Goal: Transaction & Acquisition: Purchase product/service

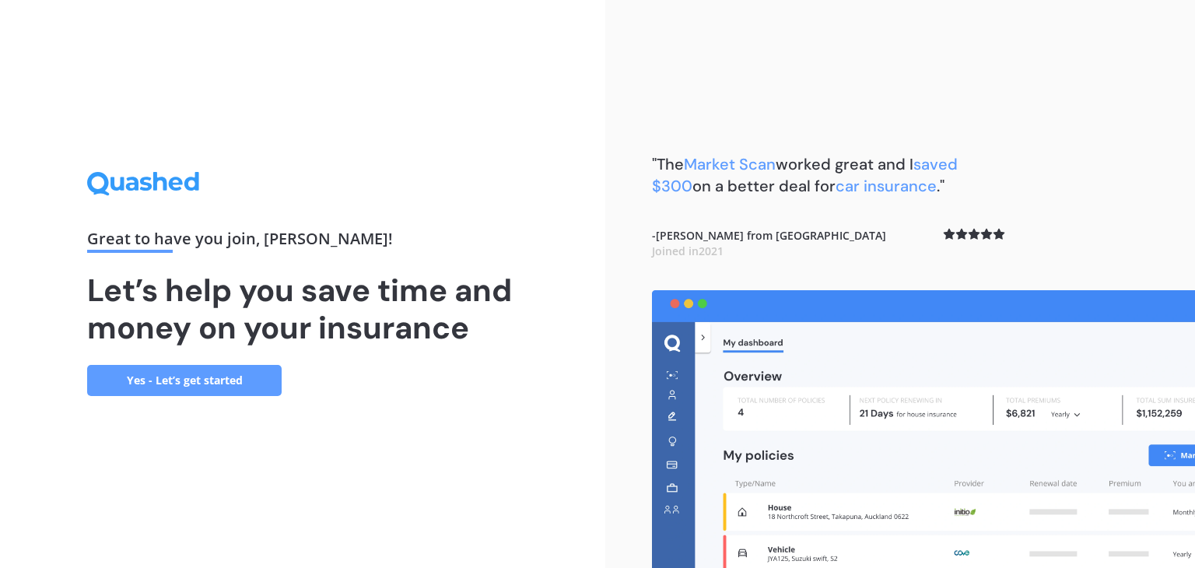
click at [243, 376] on link "Yes - Let’s get started" at bounding box center [184, 380] width 195 height 31
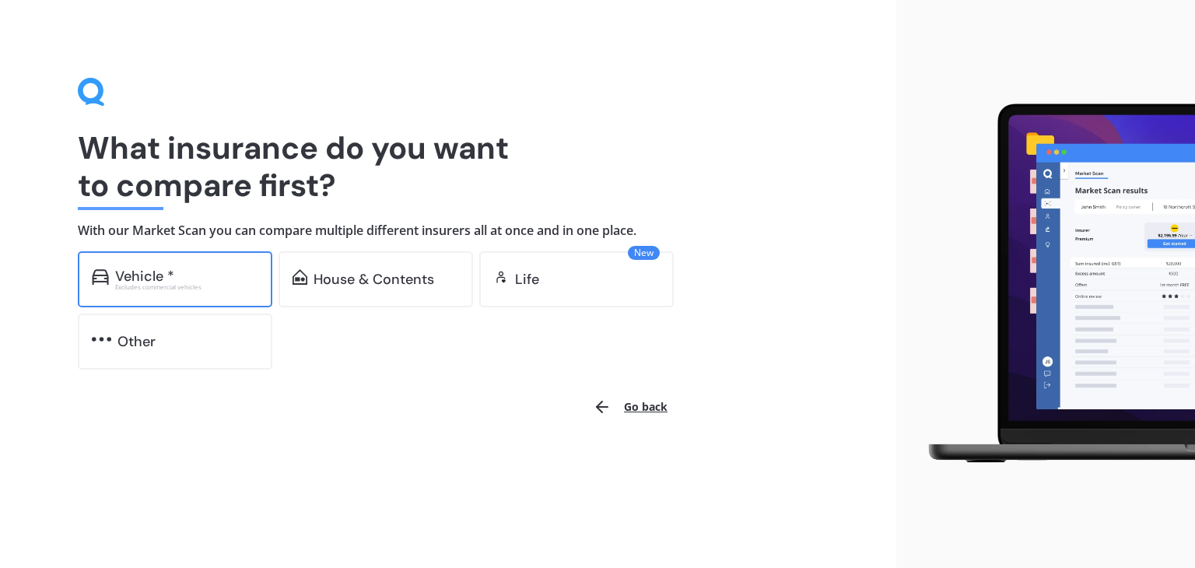
click at [195, 261] on div "Vehicle * Excludes commercial vehicles" at bounding box center [175, 279] width 195 height 56
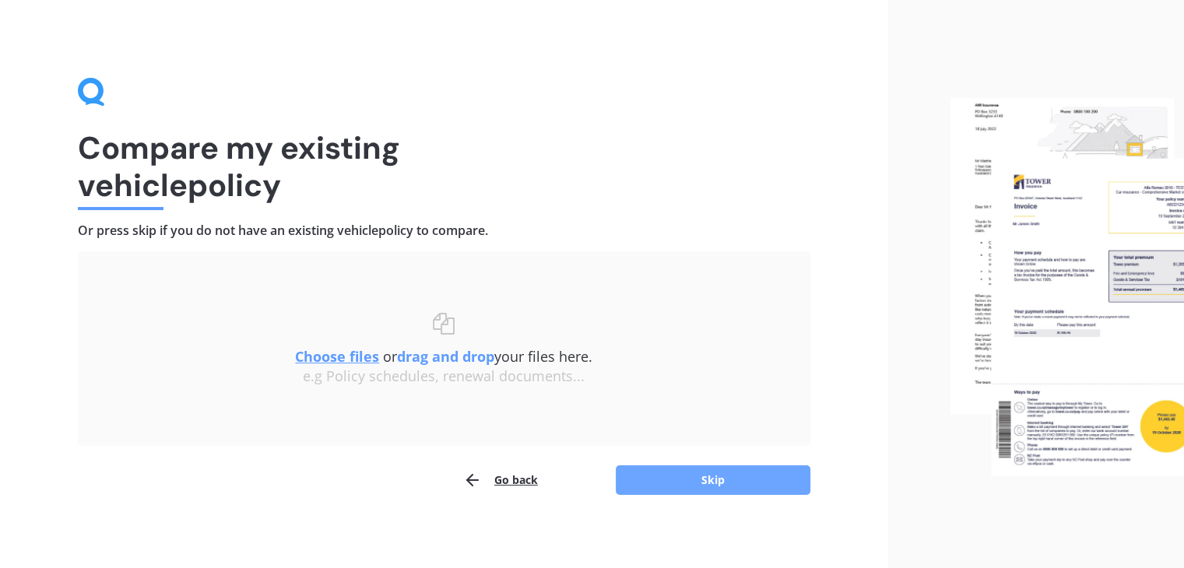
click at [671, 489] on button "Skip" at bounding box center [713, 480] width 195 height 30
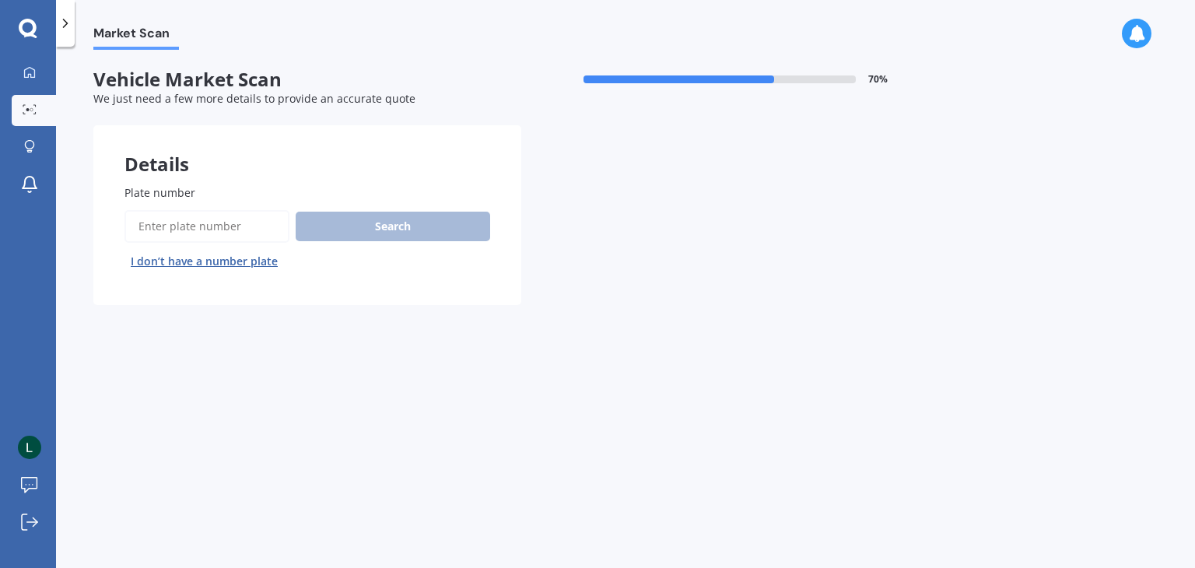
click at [221, 219] on input "Plate number" at bounding box center [207, 226] width 165 height 33
click at [230, 258] on button "I don’t have a number plate" at bounding box center [205, 261] width 160 height 25
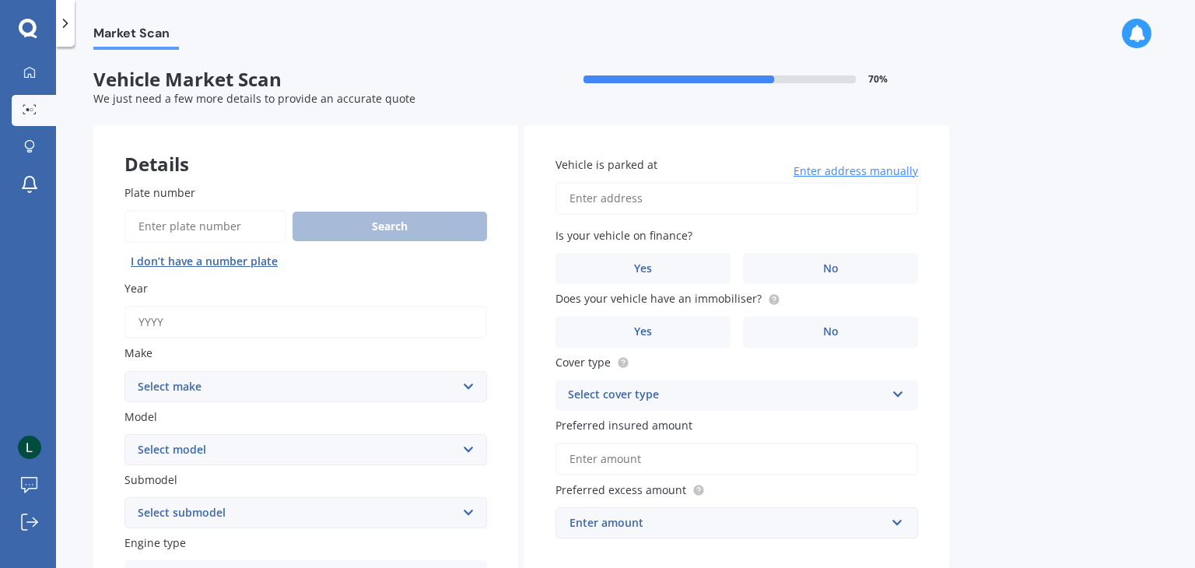
click at [235, 309] on input "Year" at bounding box center [306, 322] width 363 height 33
type input "2018"
click at [261, 396] on select "Select make AC ALFA ROMEO ASTON MARTIN AUDI AUSTIN BEDFORD Bentley BMW BYD CADI…" at bounding box center [306, 386] width 363 height 31
select select "NISSAN"
click at [125, 371] on select "Select make AC ALFA ROMEO ASTON MARTIN AUDI AUSTIN BEDFORD Bentley BMW BYD CADI…" at bounding box center [306, 386] width 363 height 31
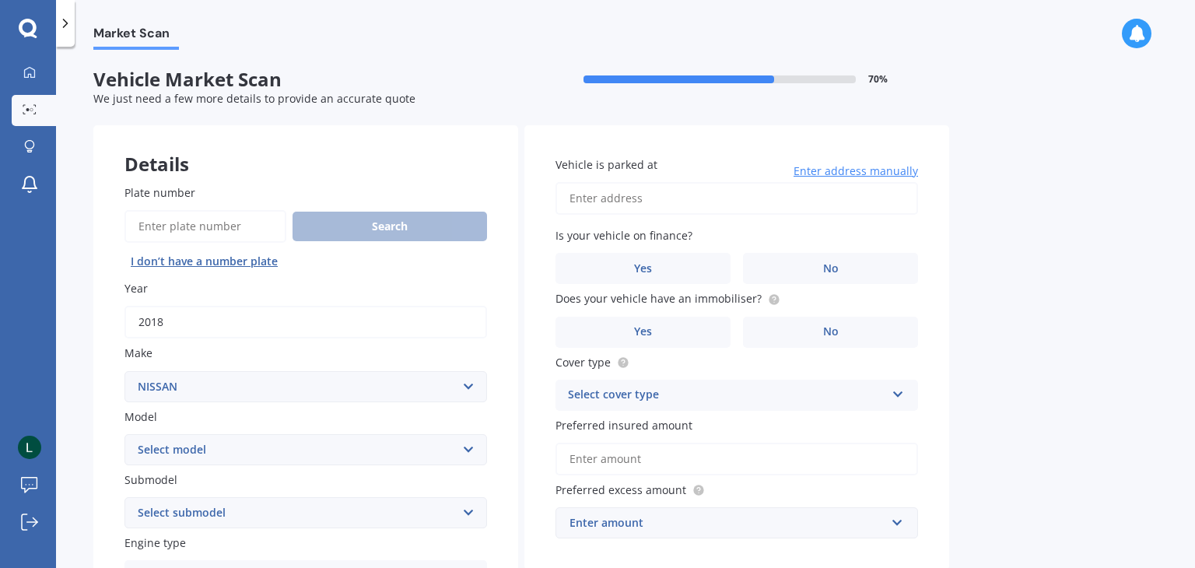
click at [181, 456] on select "Select model 1200 180SX 200SX 300ZX 350Z 370Z Ad Altima ARIYA Atlas Avenir Basa…" at bounding box center [306, 449] width 363 height 31
click at [212, 445] on select "Select model 1200 180SX 200SX 300ZX 350Z 370Z Ad Altima ARIYA Atlas Avenir Basa…" at bounding box center [306, 449] width 363 height 31
select select "SERENA"
click at [125, 434] on select "Select model 1200 180SX 200SX 300ZX 350Z 370Z Ad Altima ARIYA Atlas Avenir Basa…" at bounding box center [306, 449] width 363 height 31
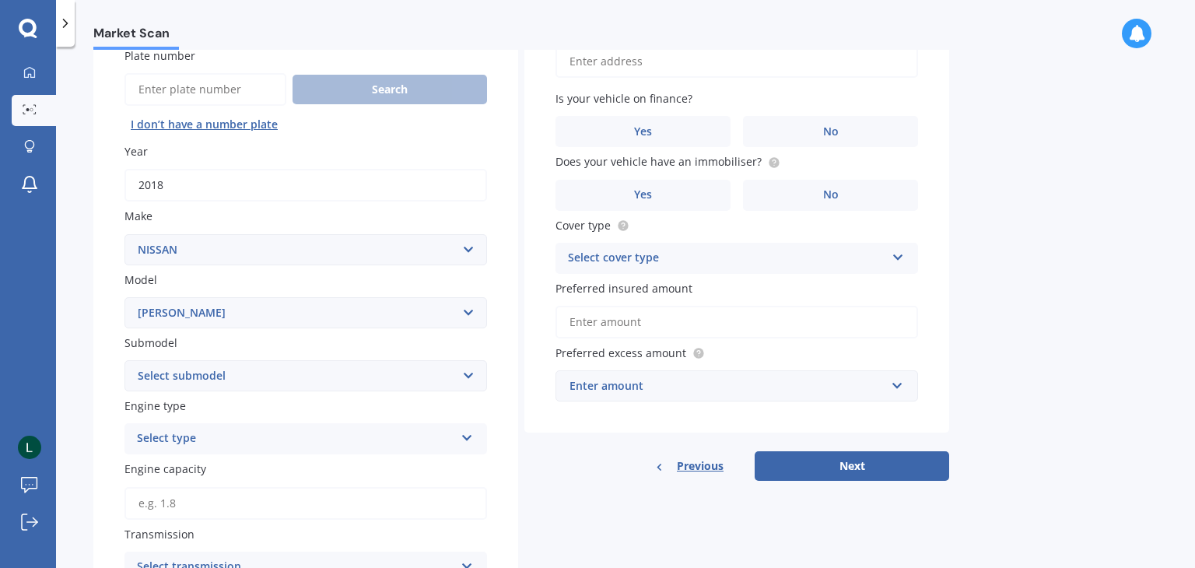
scroll to position [156, 0]
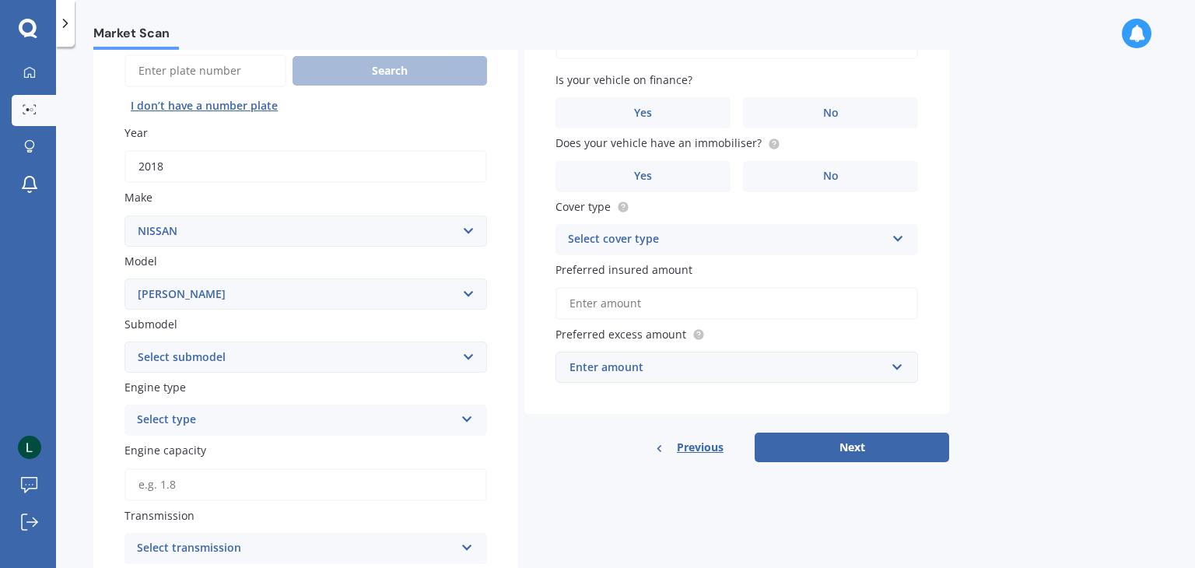
click at [221, 373] on div "Plate number Search I don’t have a number plate Year 2018 Make Select make AC A…" at bounding box center [305, 455] width 425 height 914
click at [237, 347] on select "Select submodel (All other) Hybrid Petrol Turbo Diesel" at bounding box center [306, 357] width 363 height 31
select select "HYBRID"
click at [125, 342] on select "Select submodel (All other) Hybrid Petrol Turbo Diesel" at bounding box center [306, 357] width 363 height 31
click at [163, 426] on div "Select type" at bounding box center [295, 420] width 317 height 19
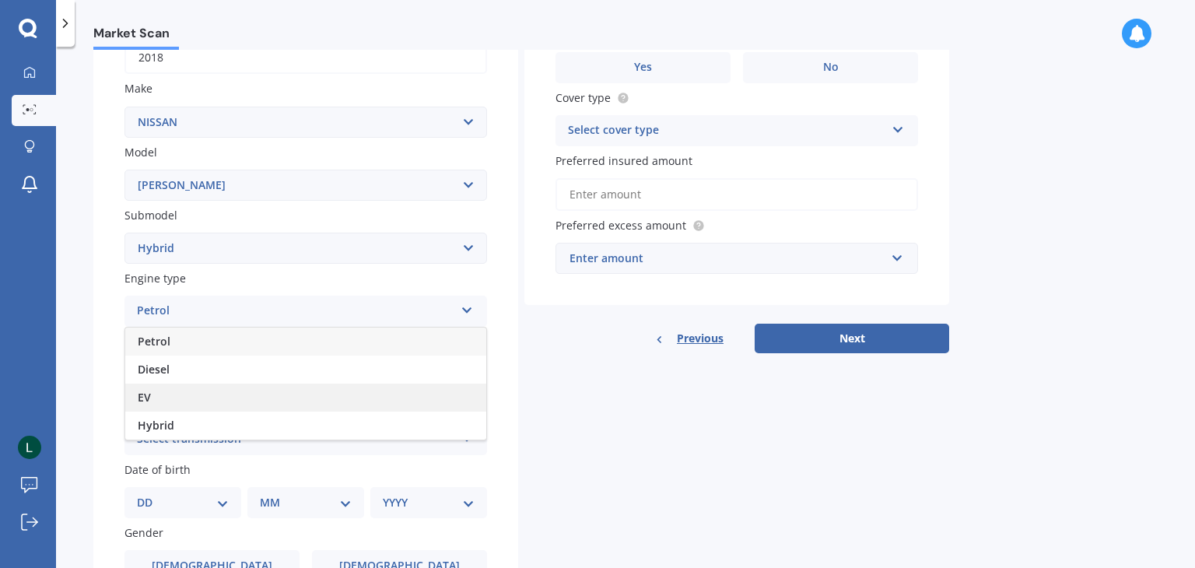
scroll to position [311, 0]
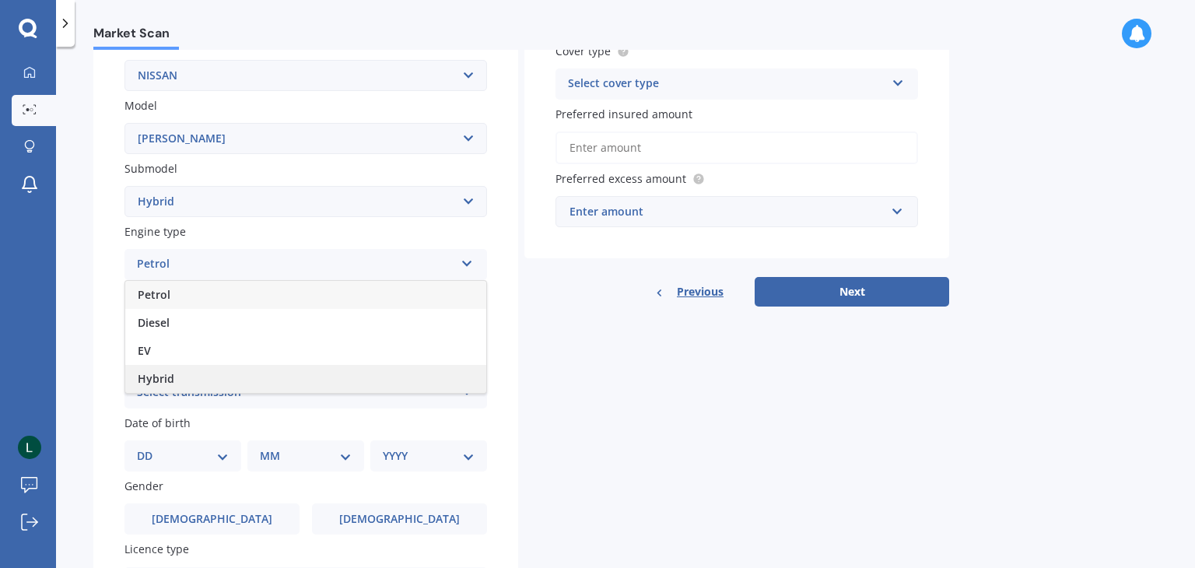
click at [188, 380] on div "Hybrid" at bounding box center [305, 379] width 361 height 28
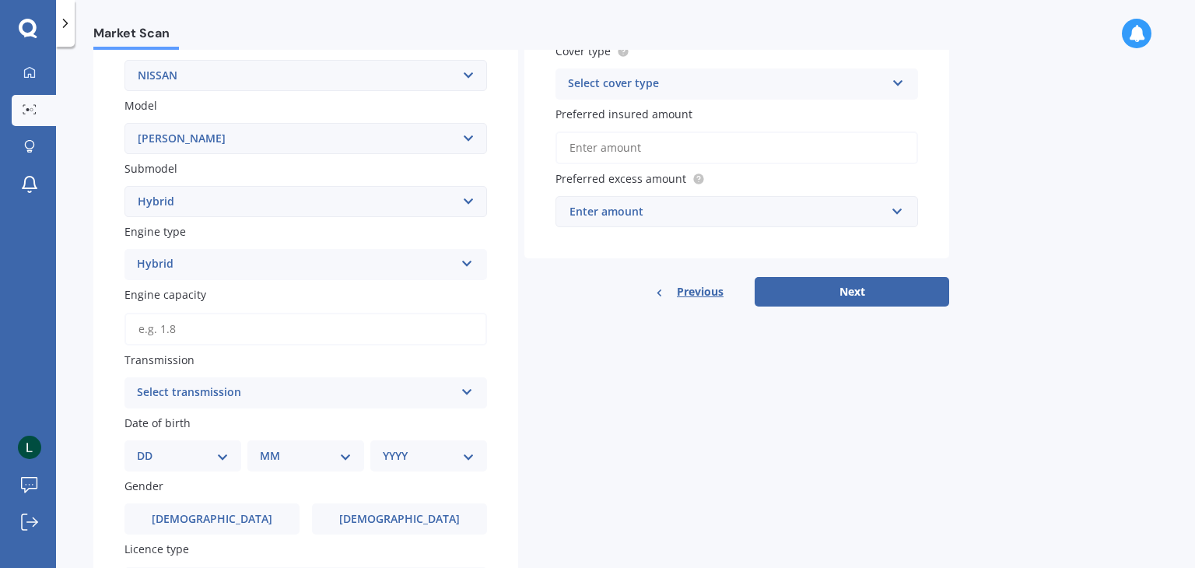
click at [177, 327] on input "Engine capacity" at bounding box center [306, 329] width 363 height 33
type input "1.2"
click at [247, 384] on div "Select transmission" at bounding box center [295, 393] width 317 height 19
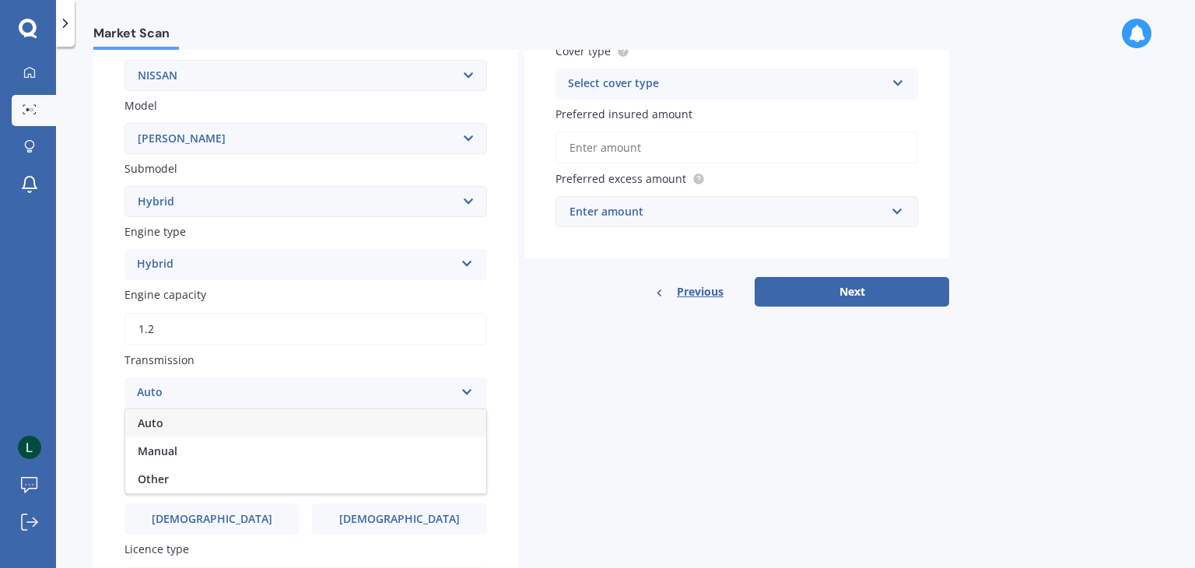
click at [230, 395] on div "Auto" at bounding box center [295, 393] width 317 height 19
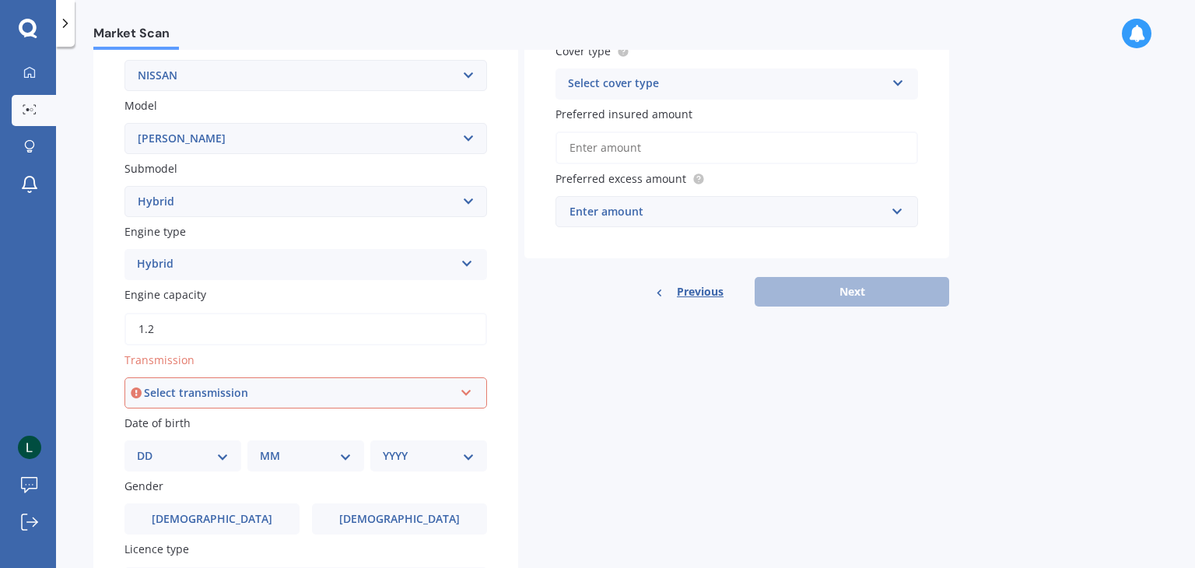
click at [241, 402] on div "Select transmission Auto Manual Other" at bounding box center [306, 392] width 363 height 31
click at [201, 427] on div "Auto" at bounding box center [306, 423] width 360 height 28
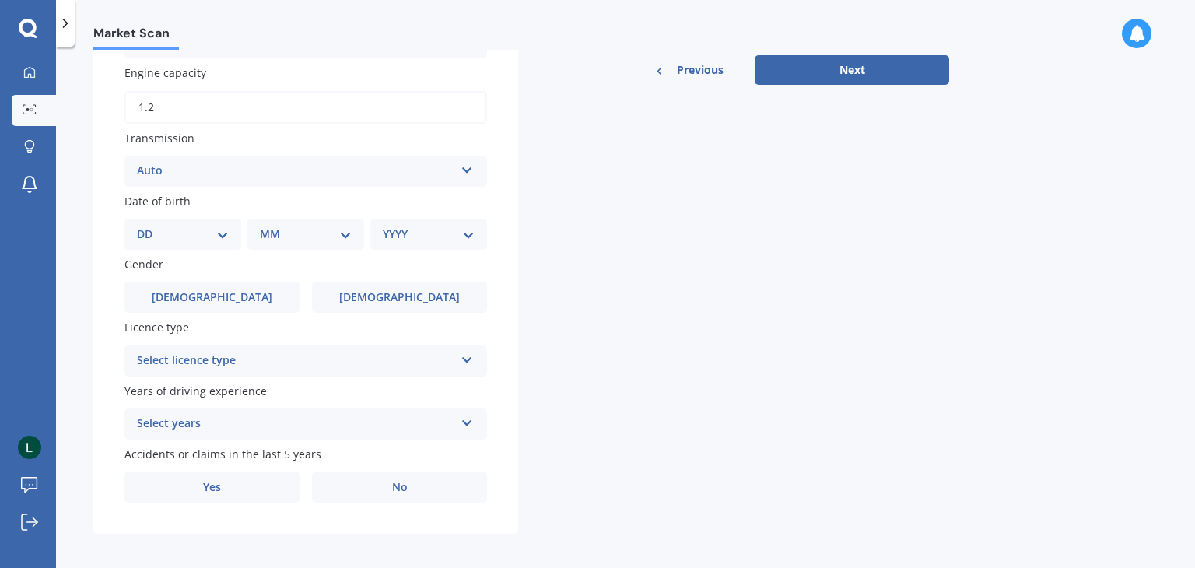
scroll to position [539, 0]
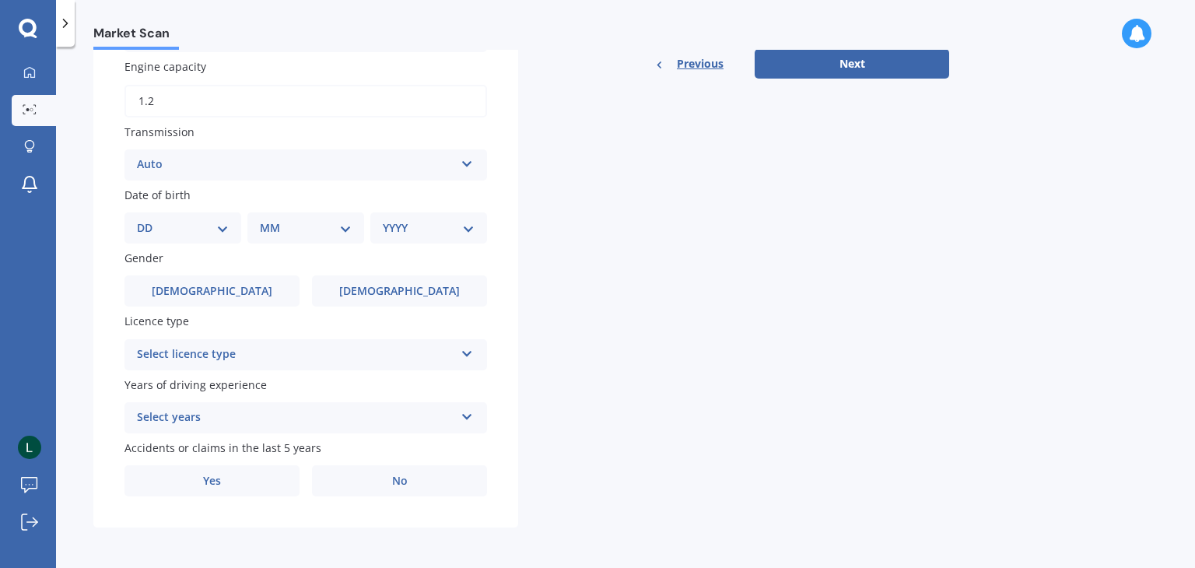
click at [197, 230] on select "DD 01 02 03 04 05 06 07 08 09 10 11 12 13 14 15 16 17 18 19 20 21 22 23 24 25 2…" at bounding box center [183, 227] width 92 height 17
select select "09"
click at [149, 219] on select "DD 01 02 03 04 05 06 07 08 09 10 11 12 13 14 15 16 17 18 19 20 21 22 23 24 25 2…" at bounding box center [183, 227] width 92 height 17
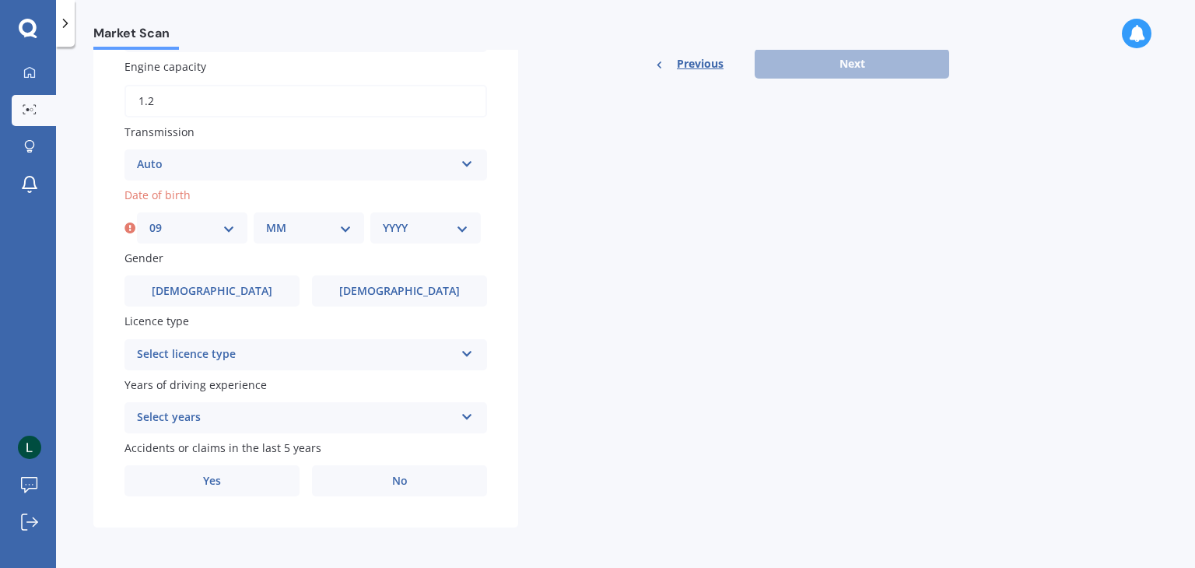
click at [293, 210] on div "Date of birth DD 01 02 03 04 05 06 07 08 09 10 11 12 13 14 15 16 17 18 19 20 21…" at bounding box center [306, 215] width 363 height 57
click at [308, 234] on select "MM 01 02 03 04 05 06 07 08 09 10 11 12" at bounding box center [309, 227] width 86 height 17
select select "07"
click at [266, 219] on select "MM 01 02 03 04 05 06 07 08 09 10 11 12" at bounding box center [309, 227] width 86 height 17
click at [390, 224] on select "YYYY 2025 2024 2023 2022 2021 2020 2019 2018 2017 2016 2015 2014 2013 2012 2011…" at bounding box center [426, 227] width 86 height 17
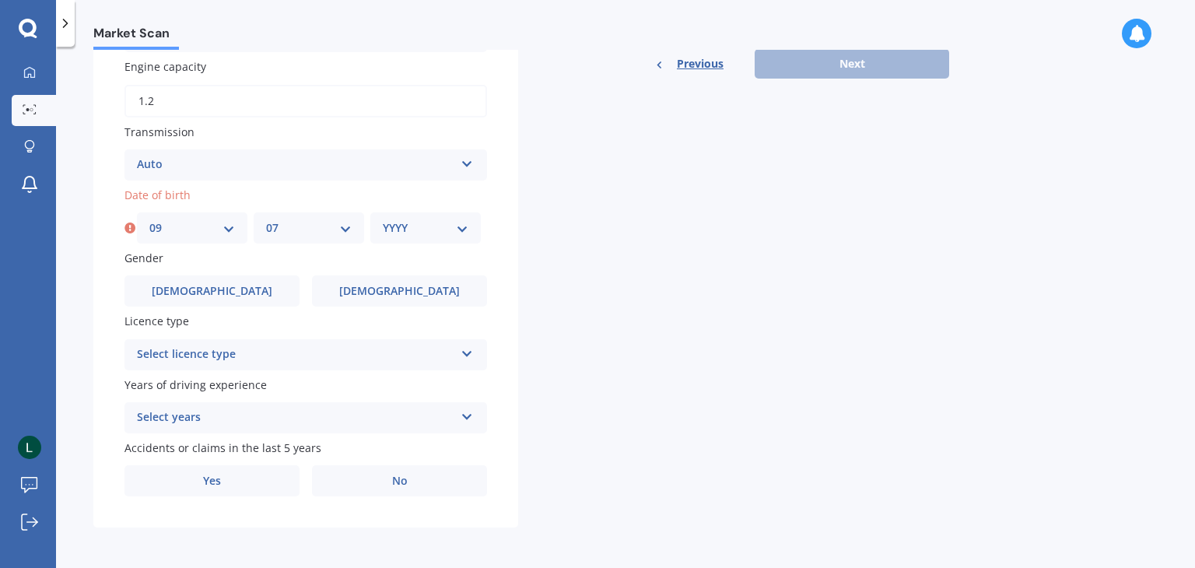
select select "1978"
click at [383, 219] on select "YYYY 2025 2024 2023 2022 2021 2020 2019 2018 2017 2016 2015 2014 2013 2012 2011…" at bounding box center [426, 227] width 86 height 17
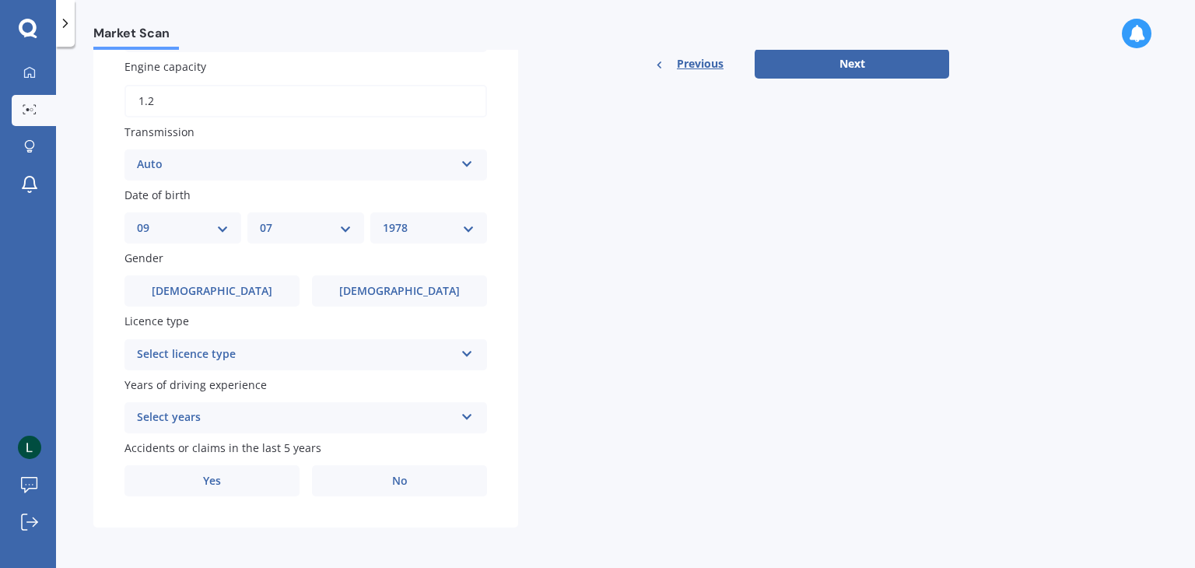
click at [338, 352] on div "Select licence type" at bounding box center [295, 354] width 317 height 19
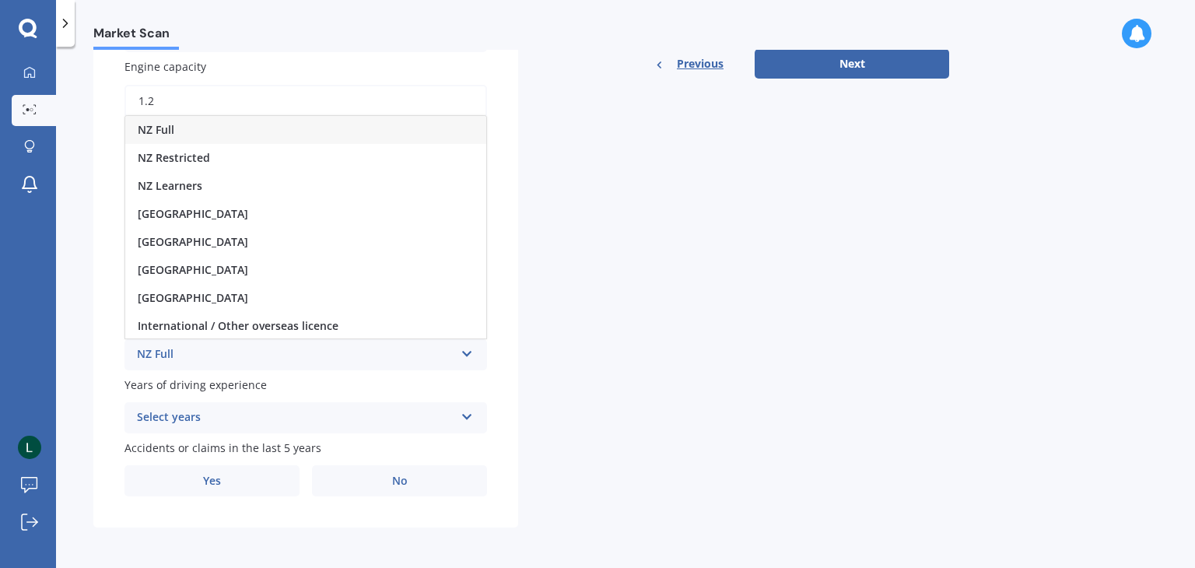
click at [338, 352] on div "NZ Full" at bounding box center [295, 354] width 317 height 19
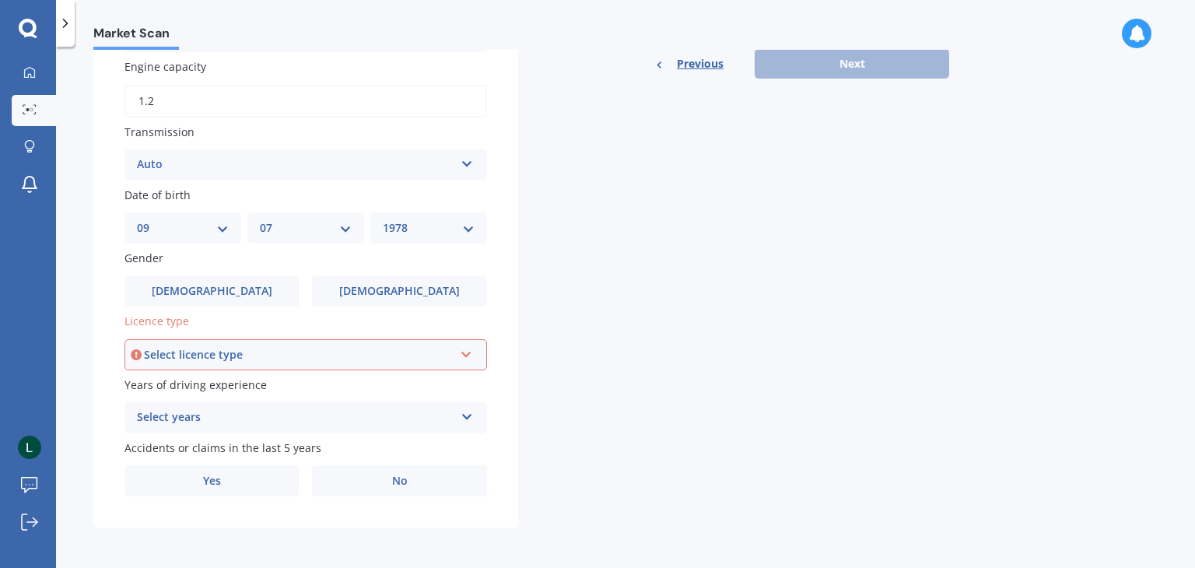
click at [342, 327] on label "Licence type" at bounding box center [303, 321] width 356 height 16
click at [244, 303] on label "Male" at bounding box center [212, 290] width 175 height 31
click at [0, 0] on input "Male" at bounding box center [0, 0] width 0 height 0
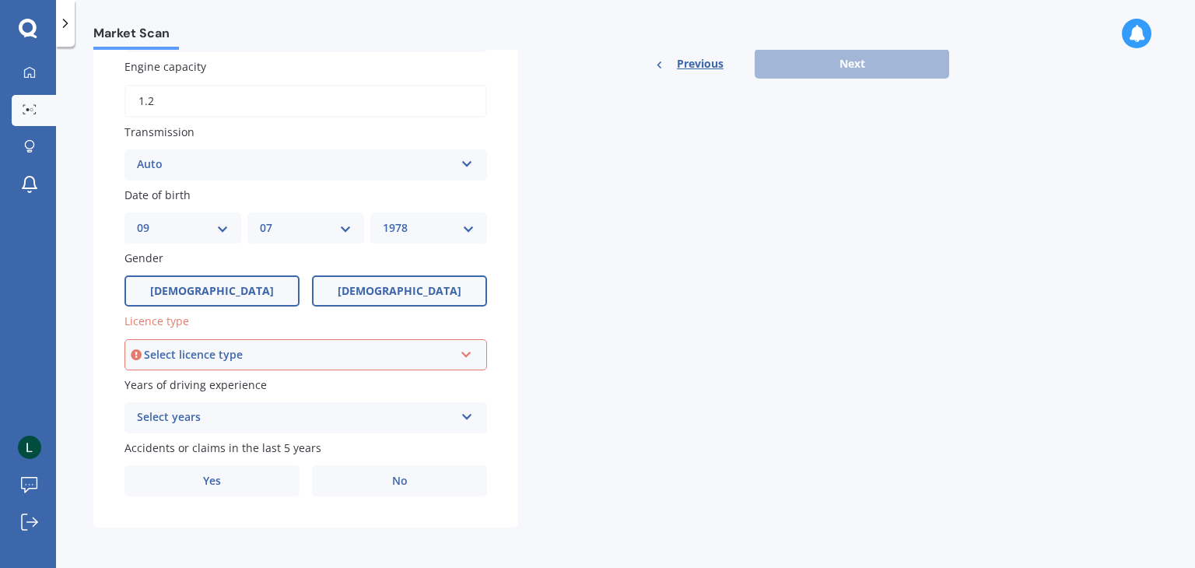
drag, startPoint x: 432, startPoint y: 293, endPoint x: 339, endPoint y: 312, distance: 94.5
click at [432, 293] on label "Female" at bounding box center [399, 290] width 175 height 31
click at [0, 0] on input "Female" at bounding box center [0, 0] width 0 height 0
drag, startPoint x: 264, startPoint y: 293, endPoint x: 278, endPoint y: 291, distance: 14.2
click at [267, 293] on label "Male" at bounding box center [212, 290] width 175 height 31
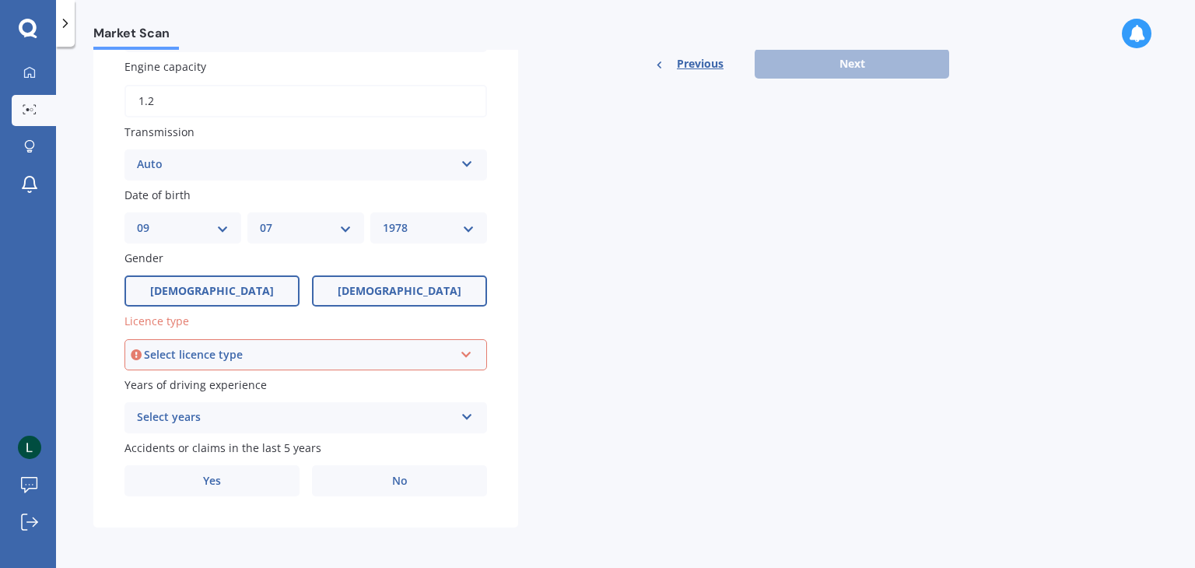
click at [0, 0] on input "Male" at bounding box center [0, 0] width 0 height 0
drag, startPoint x: 377, startPoint y: 300, endPoint x: 317, endPoint y: 284, distance: 61.9
click at [374, 300] on label "Female" at bounding box center [399, 290] width 175 height 31
click at [0, 0] on input "Female" at bounding box center [0, 0] width 0 height 0
click at [284, 282] on label "Male" at bounding box center [212, 290] width 175 height 31
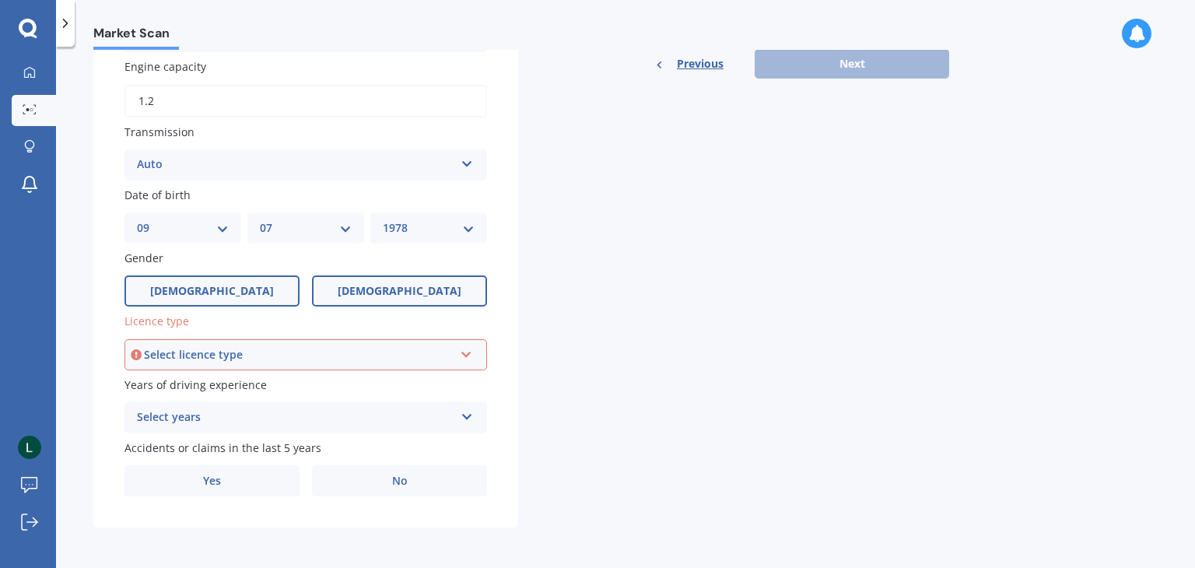
click at [0, 0] on input "Male" at bounding box center [0, 0] width 0 height 0
drag, startPoint x: 366, startPoint y: 293, endPoint x: 330, endPoint y: 282, distance: 37.6
click at [357, 290] on label "Female" at bounding box center [399, 290] width 175 height 31
click at [0, 0] on input "Female" at bounding box center [0, 0] width 0 height 0
click at [305, 283] on div "Male Female" at bounding box center [306, 290] width 363 height 31
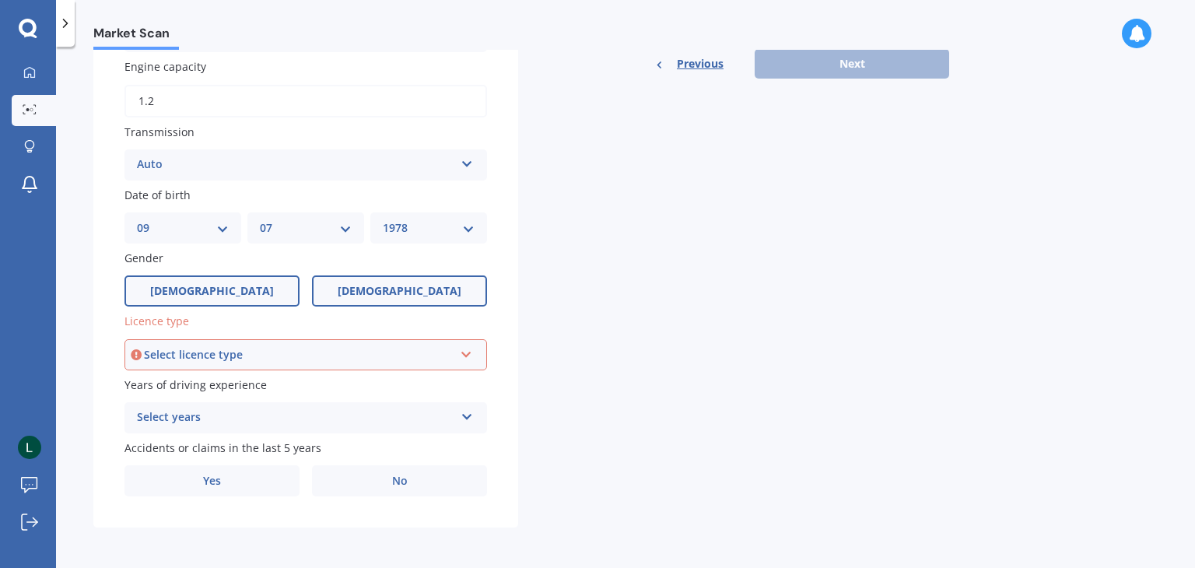
click at [296, 289] on label "Male" at bounding box center [212, 290] width 175 height 31
click at [0, 0] on input "Male" at bounding box center [0, 0] width 0 height 0
click at [370, 300] on label "Female" at bounding box center [399, 290] width 175 height 31
click at [0, 0] on input "Female" at bounding box center [0, 0] width 0 height 0
click at [301, 357] on div "Select licence type" at bounding box center [299, 354] width 310 height 17
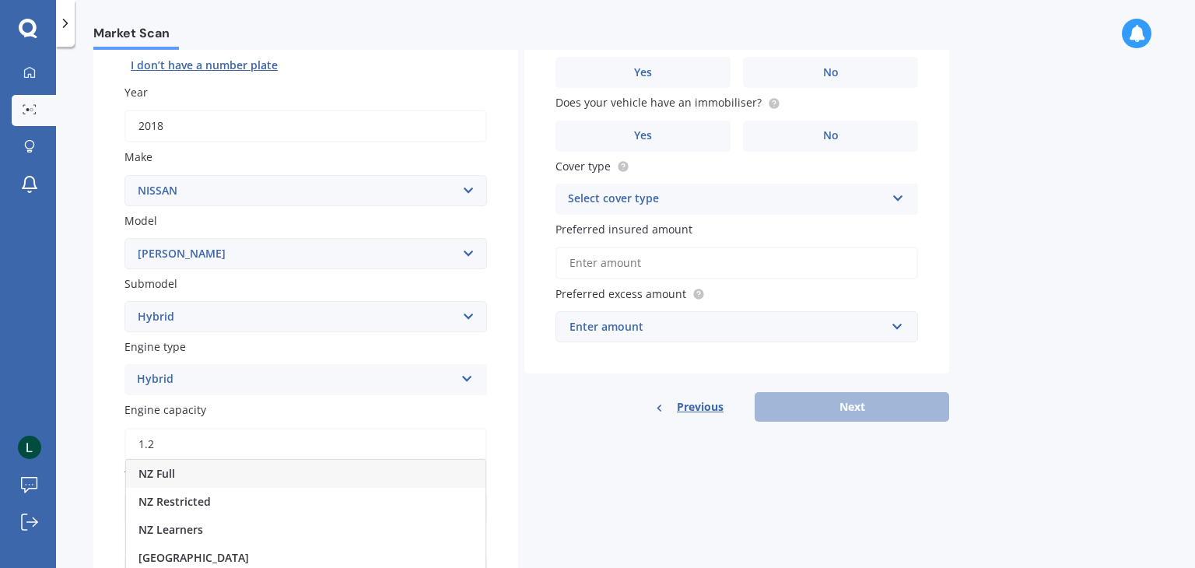
scroll to position [389, 0]
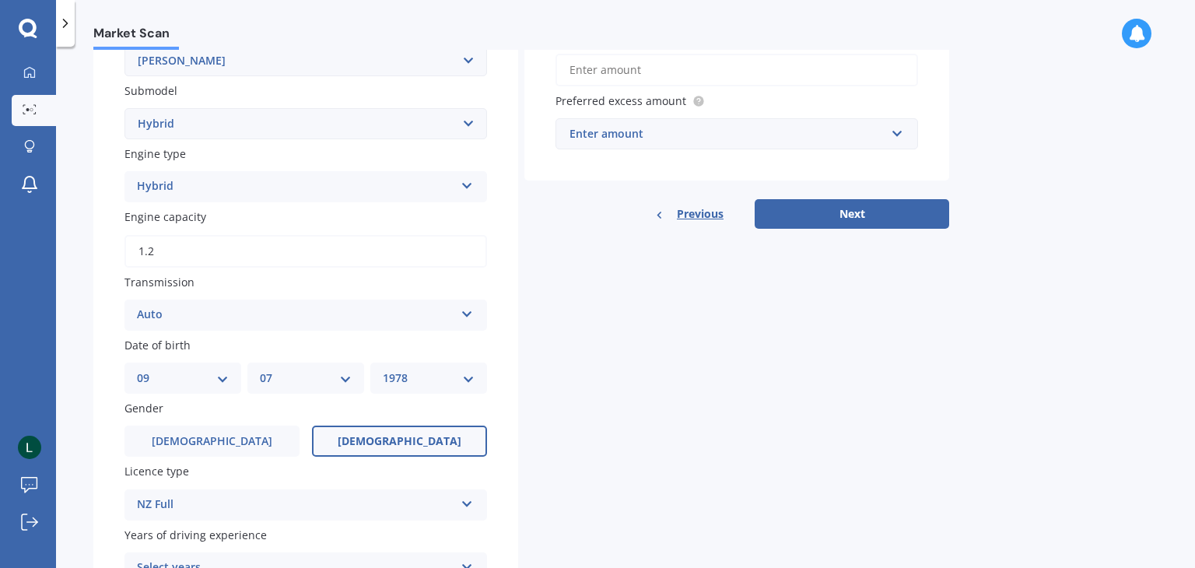
drag, startPoint x: 696, startPoint y: 303, endPoint x: 563, endPoint y: 359, distance: 143.7
click at [696, 303] on div "Details Plate number Search I don’t have a number plate Year 2018 Make Select m…" at bounding box center [521, 207] width 856 height 942
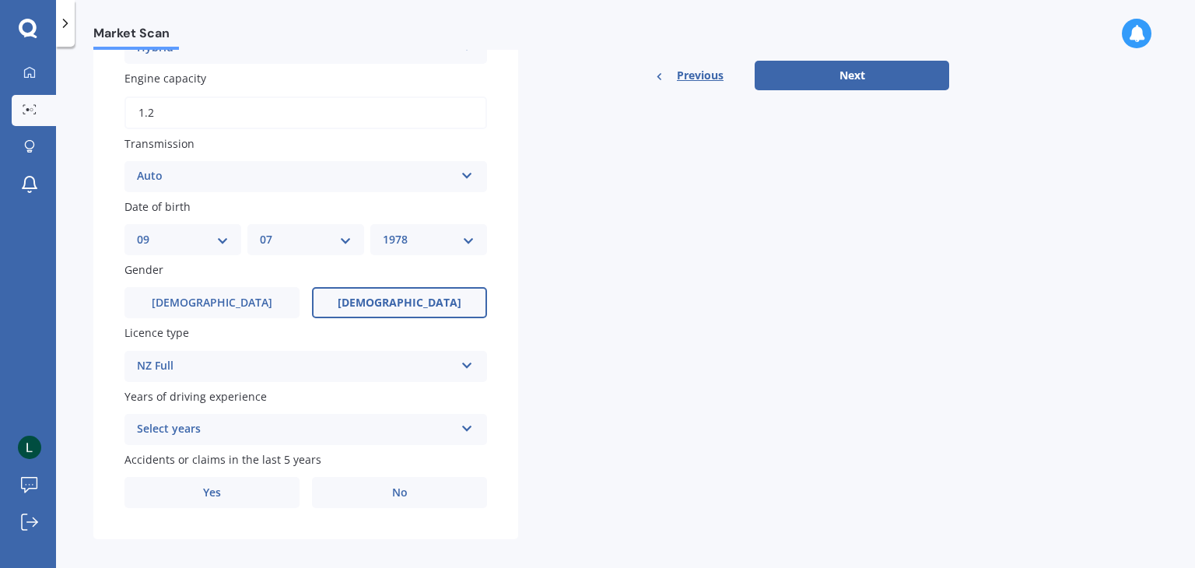
scroll to position [539, 0]
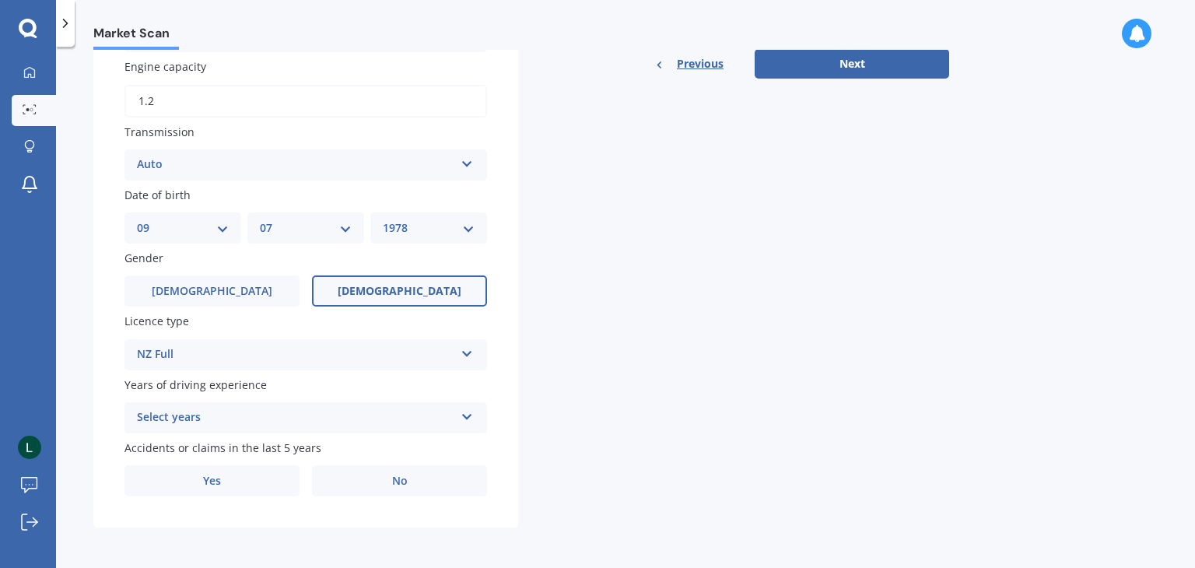
click at [214, 349] on div "NZ Full" at bounding box center [295, 354] width 317 height 19
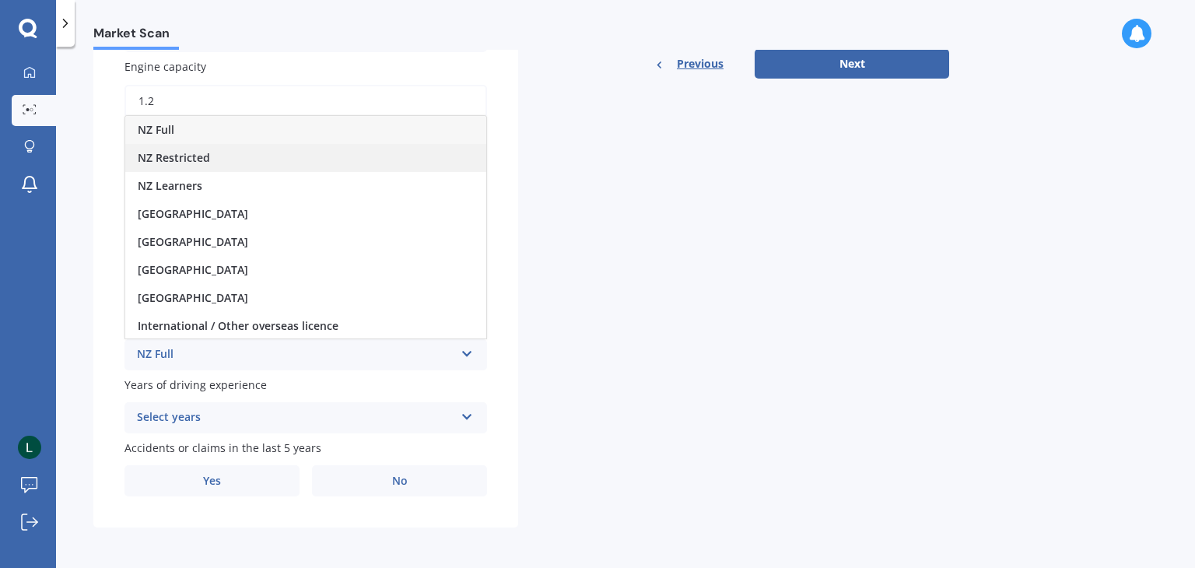
click at [203, 154] on span "NZ Restricted" at bounding box center [174, 157] width 72 height 15
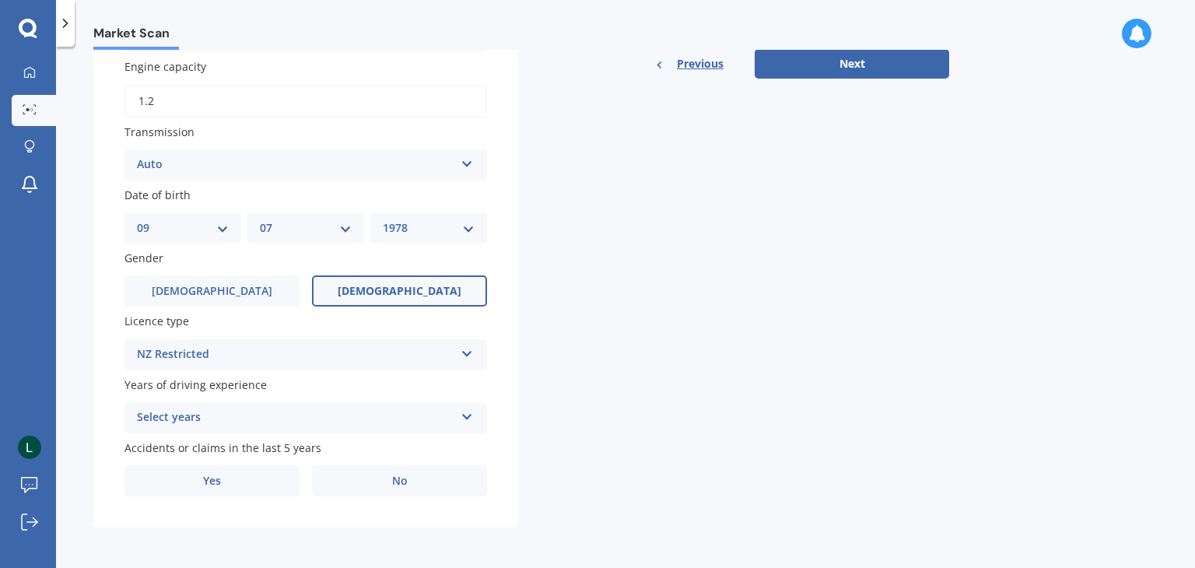
drag, startPoint x: 174, startPoint y: 360, endPoint x: 183, endPoint y: 305, distance: 56.0
click at [174, 359] on div "NZ Restricted" at bounding box center [295, 354] width 317 height 19
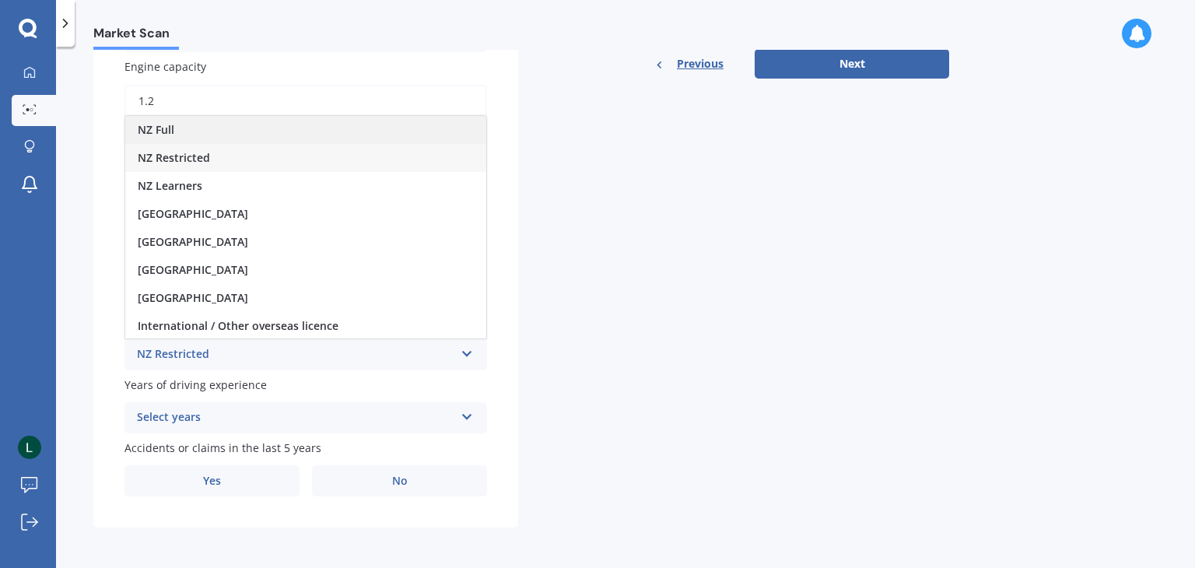
click at [202, 128] on div "NZ Full" at bounding box center [305, 130] width 361 height 28
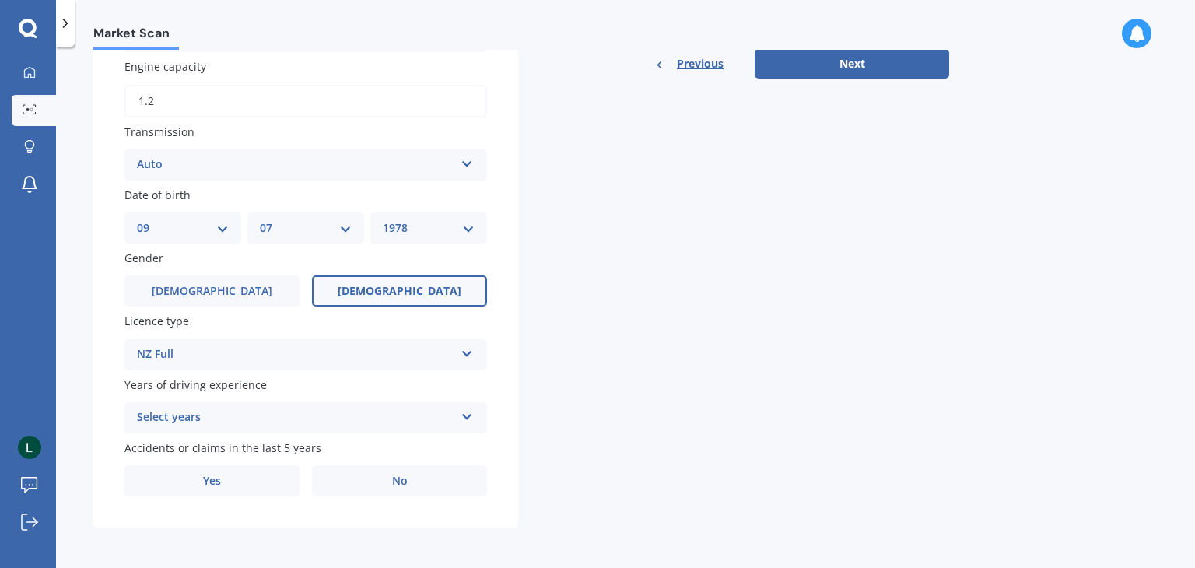
click at [194, 419] on div "Select years" at bounding box center [295, 418] width 317 height 19
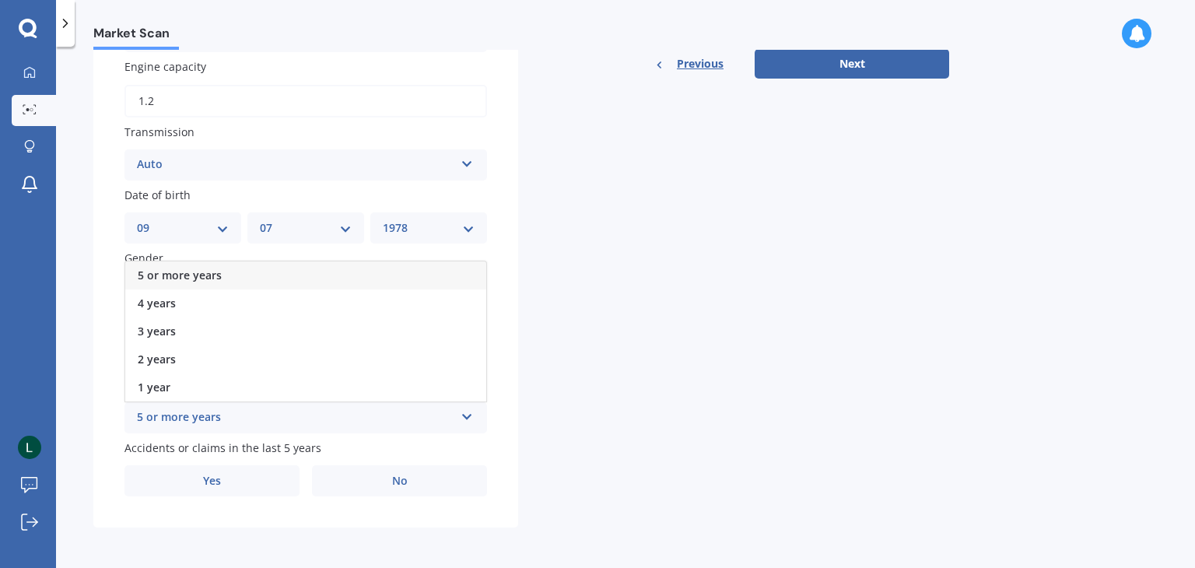
click at [228, 268] on div "5 or more years" at bounding box center [305, 275] width 361 height 28
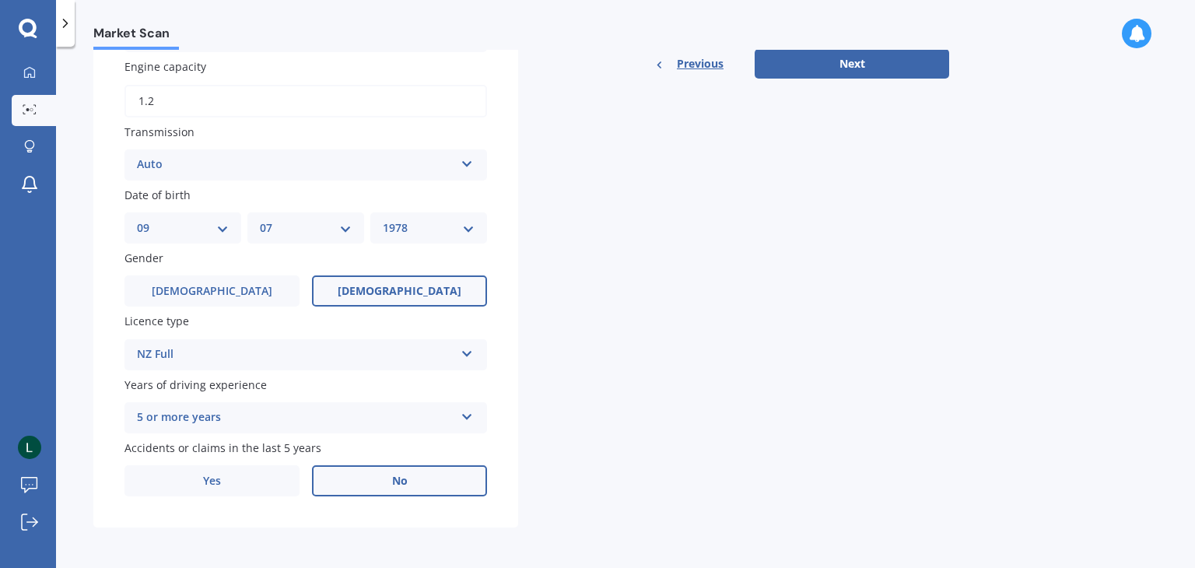
click at [363, 489] on label "No" at bounding box center [399, 480] width 175 height 31
click at [0, 0] on input "No" at bounding box center [0, 0] width 0 height 0
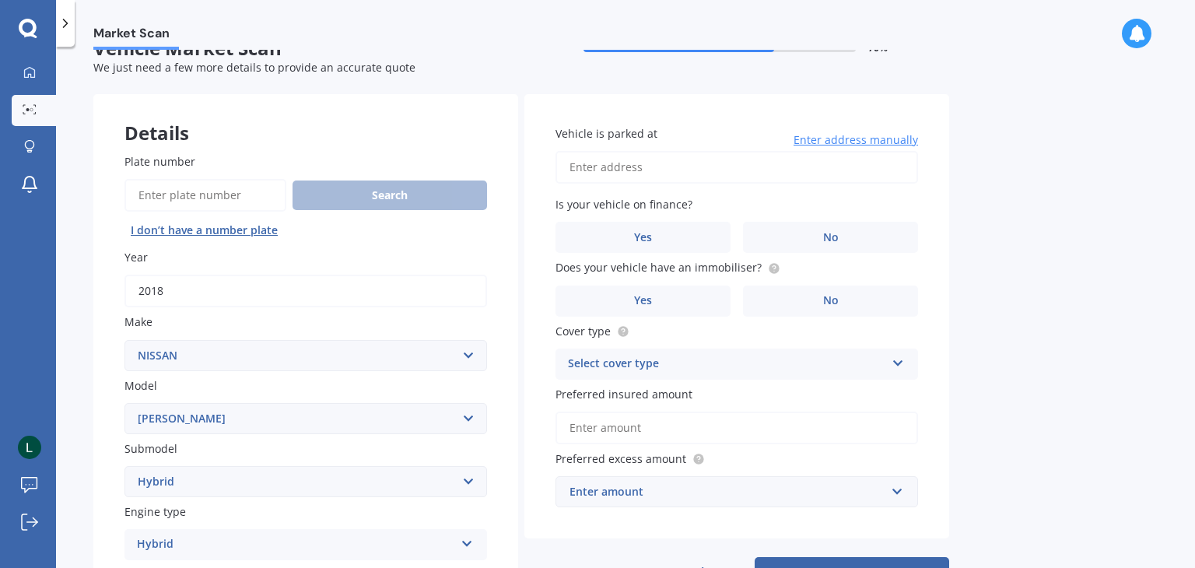
scroll to position [0, 0]
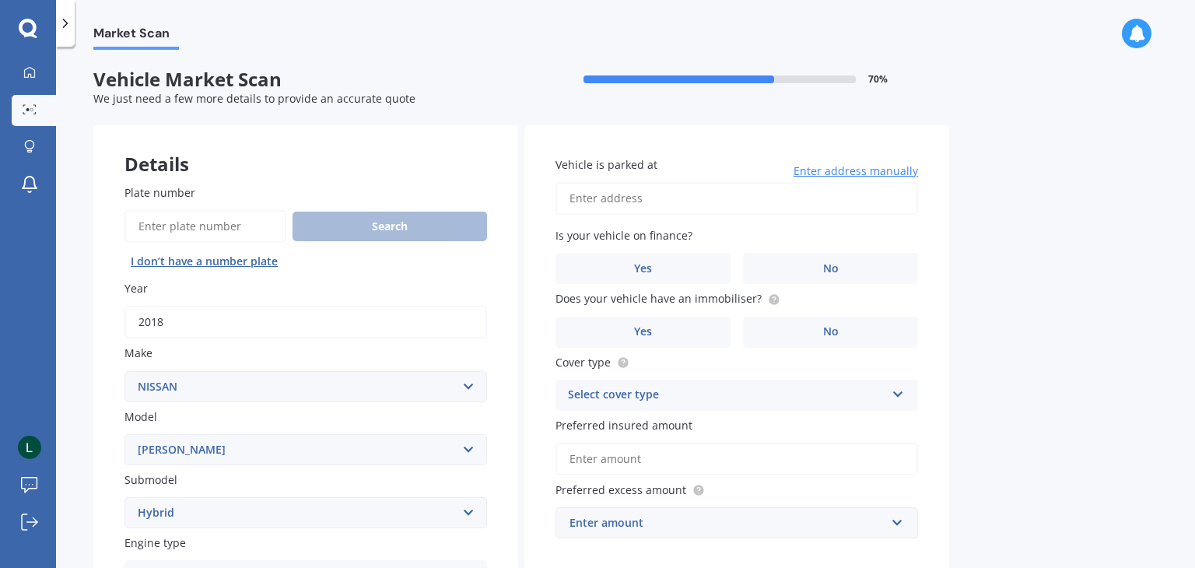
click at [676, 212] on input "Vehicle is parked at" at bounding box center [737, 198] width 363 height 33
click at [866, 178] on span "Enter address manually" at bounding box center [856, 171] width 125 height 16
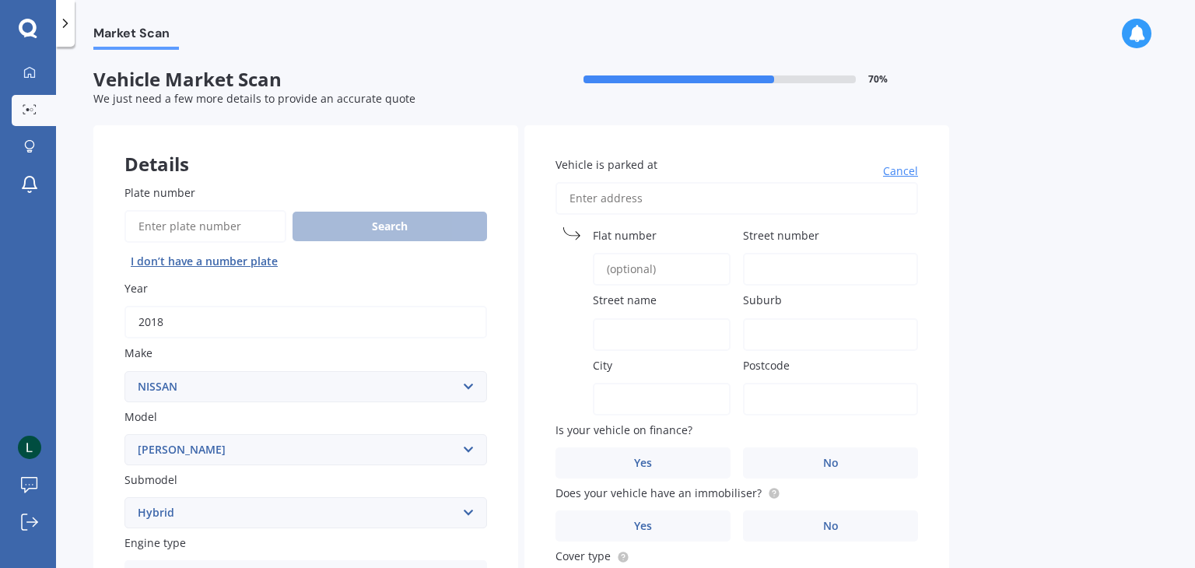
click at [884, 177] on span "Cancel" at bounding box center [900, 171] width 35 height 16
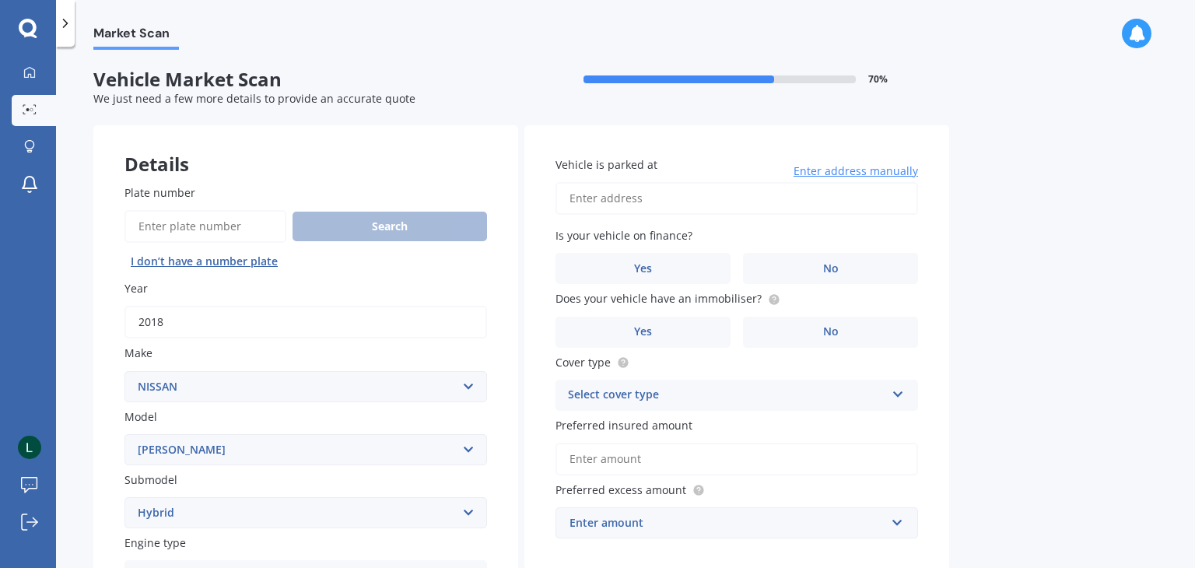
click at [861, 200] on input "Vehicle is parked at" at bounding box center [737, 198] width 363 height 33
click at [823, 275] on span "No" at bounding box center [831, 268] width 16 height 13
click at [0, 0] on input "No" at bounding box center [0, 0] width 0 height 0
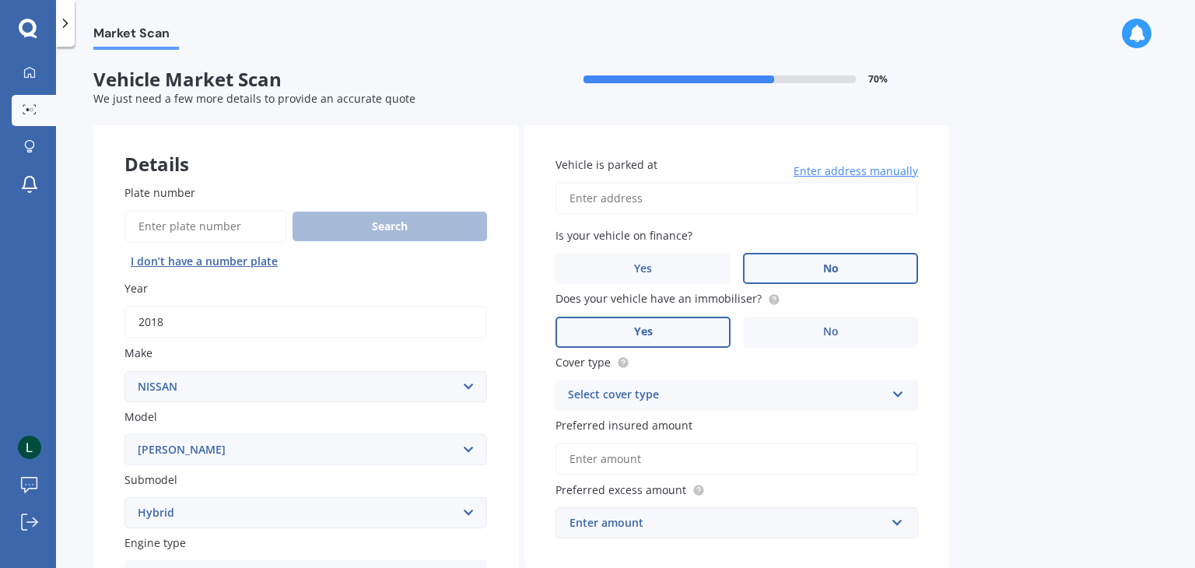
click at [665, 325] on label "Yes" at bounding box center [643, 332] width 175 height 31
click at [0, 0] on input "Yes" at bounding box center [0, 0] width 0 height 0
click at [604, 402] on div "Select cover type" at bounding box center [726, 395] width 317 height 19
click at [644, 424] on span "Comprehensive" at bounding box center [610, 425] width 82 height 15
click at [642, 460] on input "Preferred insured amount" at bounding box center [737, 459] width 363 height 33
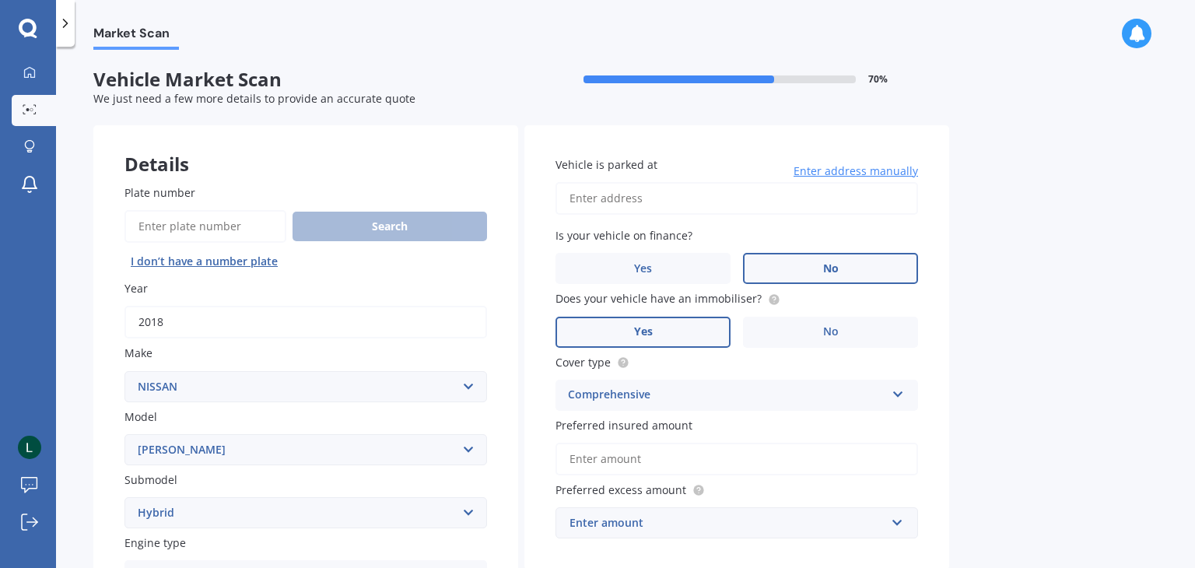
click at [662, 517] on div "Enter amount" at bounding box center [728, 522] width 316 height 17
click at [1046, 356] on div "Market Scan Vehicle Market Scan 70 % We just need a few more details to provide…" at bounding box center [625, 310] width 1139 height 521
click at [648, 543] on div "Vehicle is parked at Enter address manually Is your vehicle on finance? Yes No …" at bounding box center [736, 347] width 425 height 445
click at [647, 536] on input "text" at bounding box center [731, 523] width 349 height 30
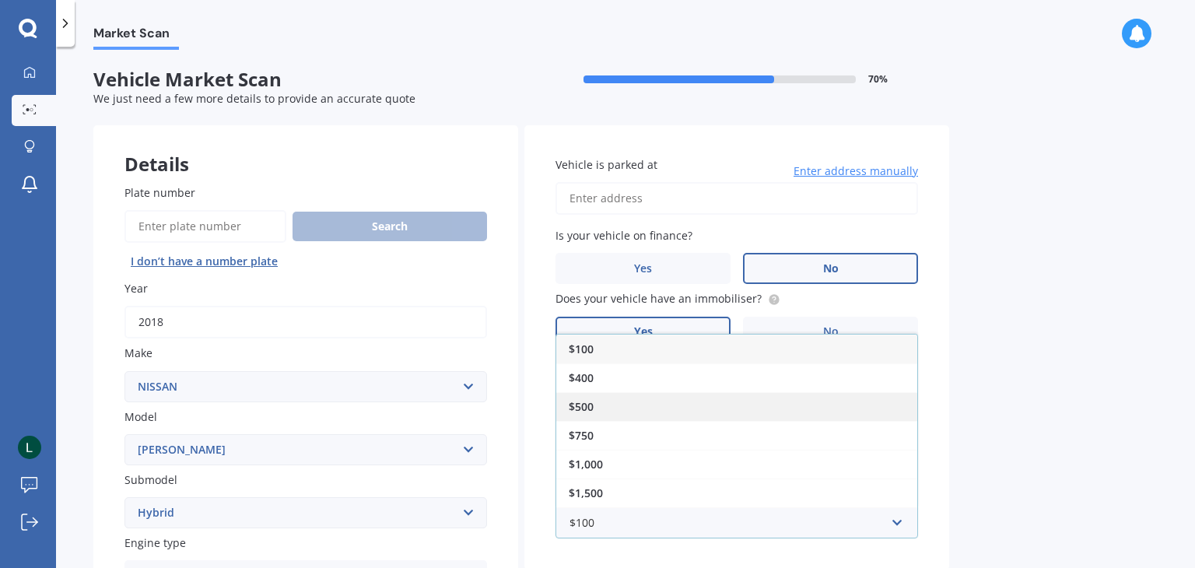
click at [591, 409] on span "$500" at bounding box center [581, 406] width 25 height 15
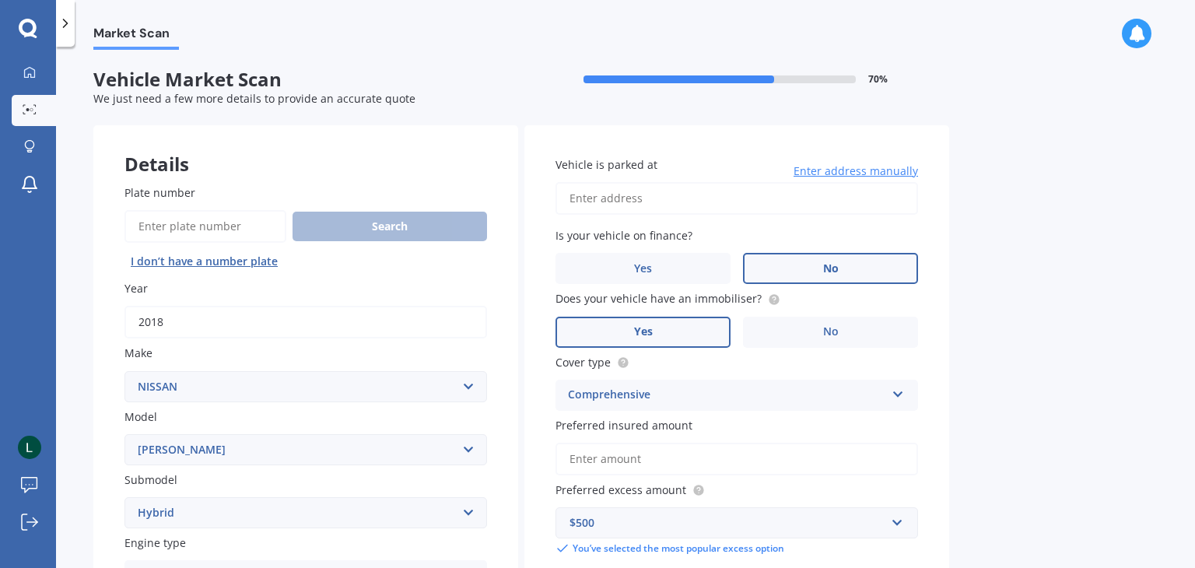
click at [589, 540] on div "$500 $100 $400 $500 $750 $1,000 $1,500 $2,000 You’ve selected the most popular …" at bounding box center [737, 531] width 363 height 48
click at [605, 460] on input "Preferred insured amount" at bounding box center [737, 459] width 363 height 33
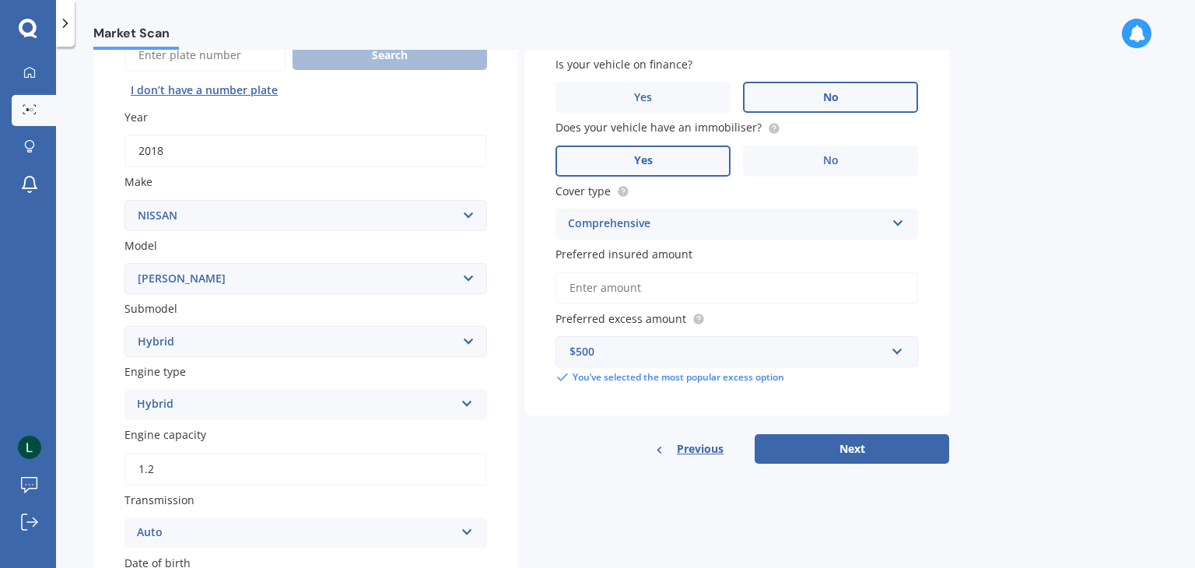
scroll to position [233, 0]
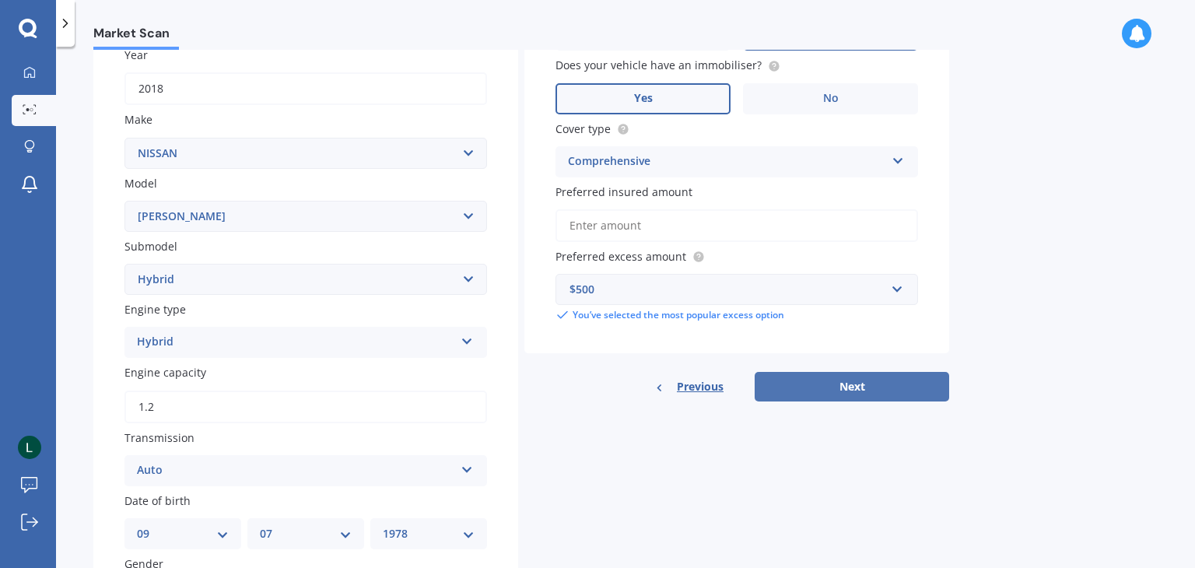
click at [825, 400] on button "Next" at bounding box center [852, 387] width 195 height 30
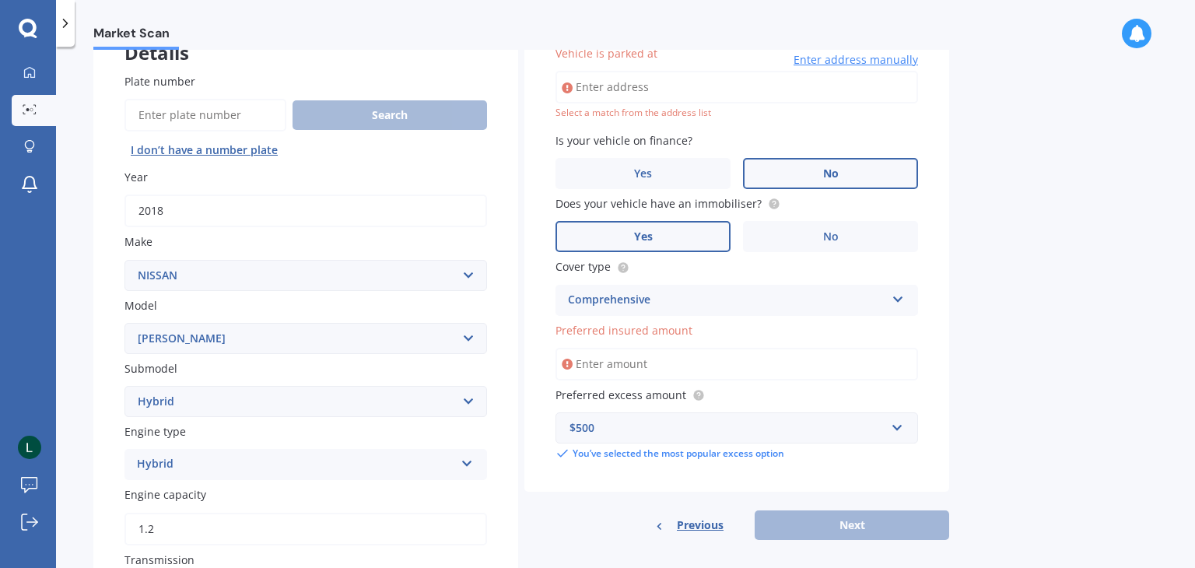
scroll to position [106, 0]
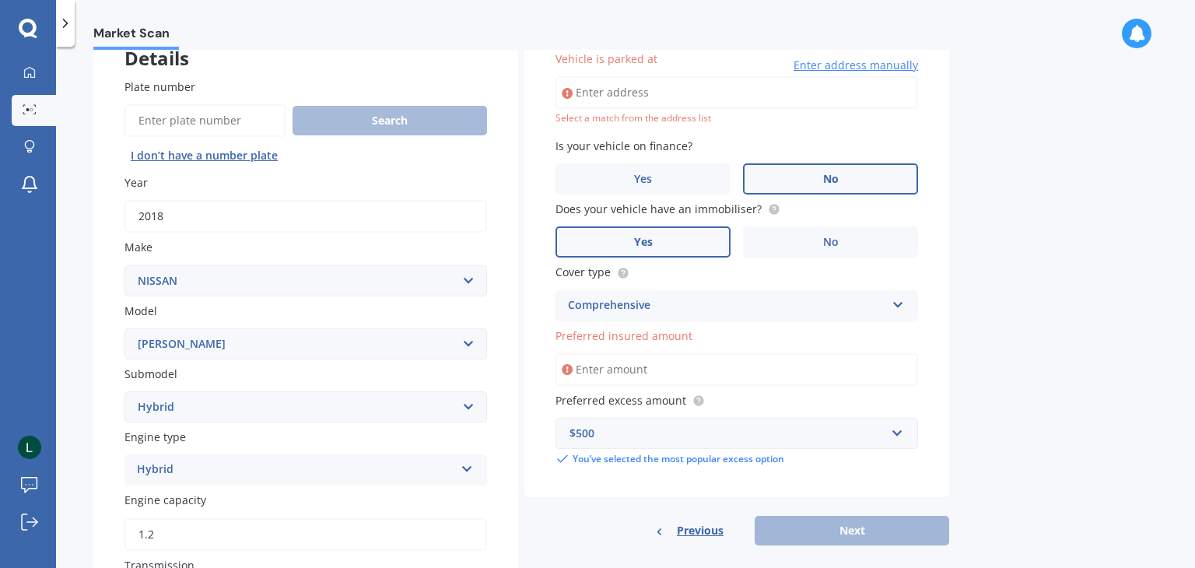
click at [679, 368] on input "Preferred insured amount" at bounding box center [737, 369] width 363 height 33
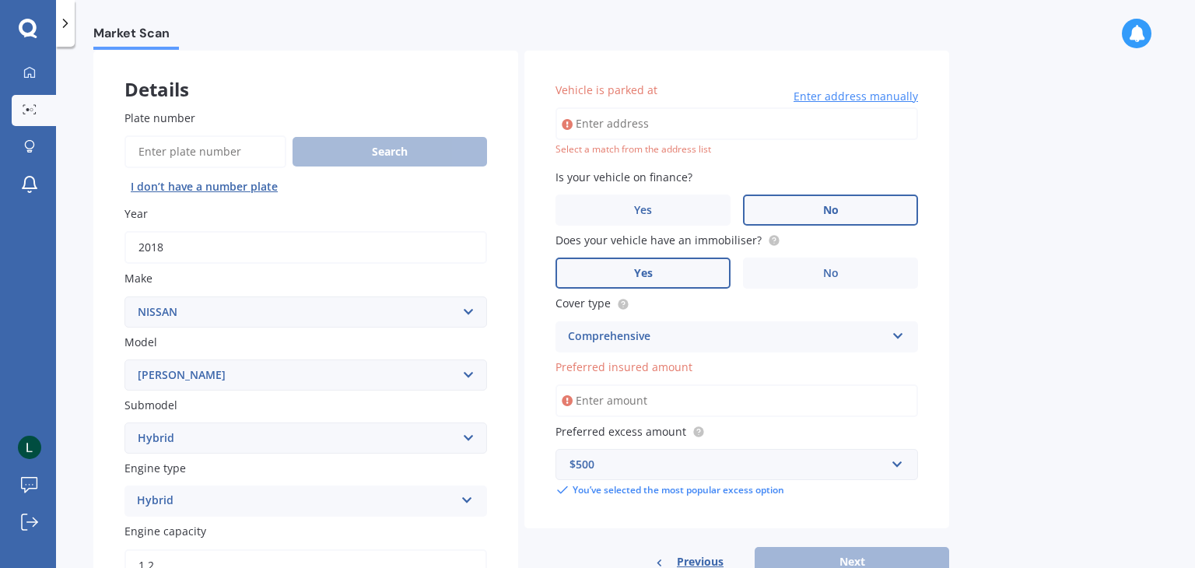
scroll to position [72, 0]
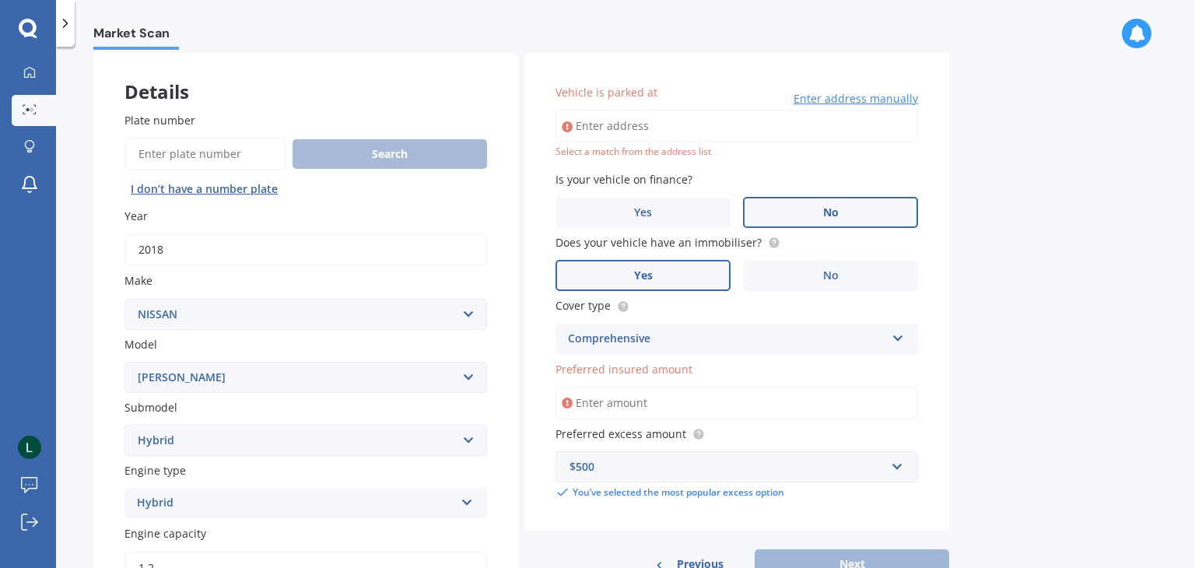
click at [592, 125] on input "Vehicle is parked at" at bounding box center [737, 126] width 363 height 33
type input "1"
paste input "2-50 Chester Avenue"
type input "2 Chester Avenue, Westmere, Auckland 1022"
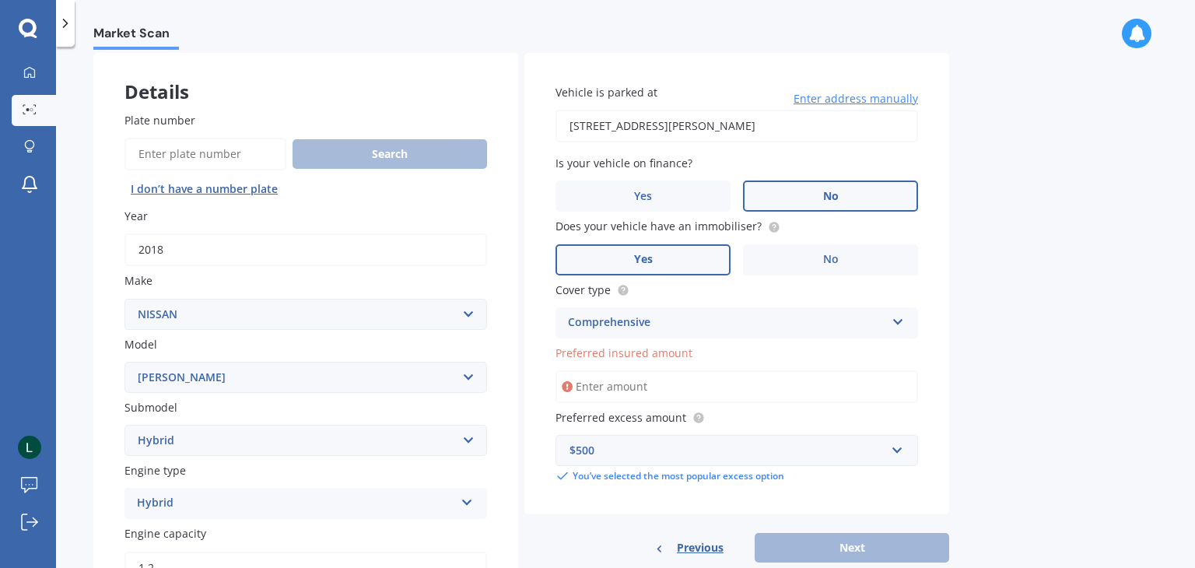
click at [616, 388] on input "Preferred insured amount" at bounding box center [737, 386] width 363 height 33
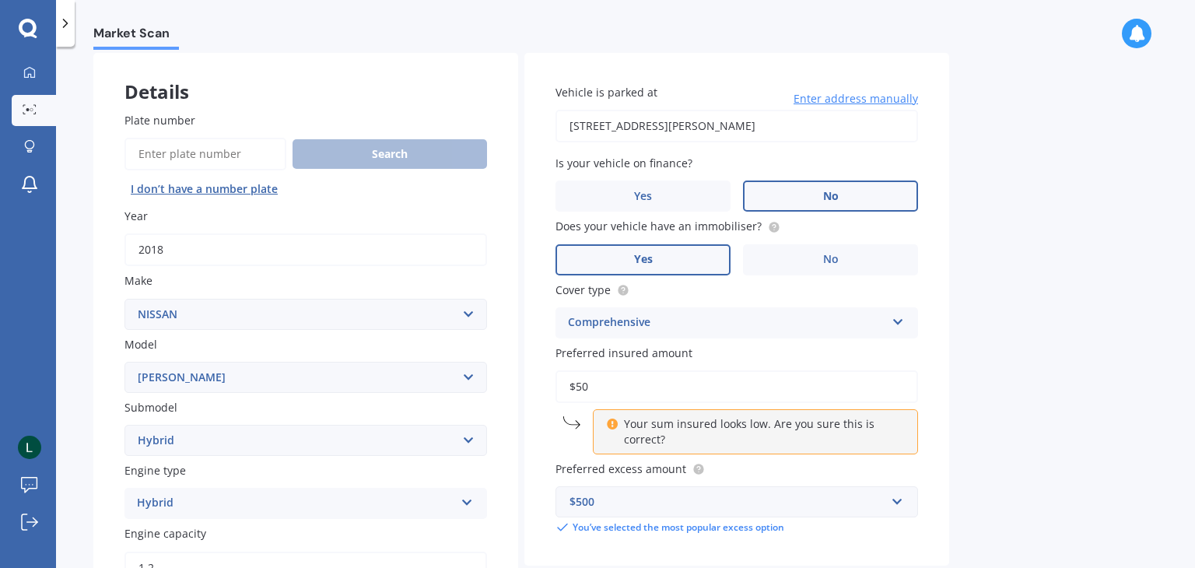
type input "$5"
type input "$1"
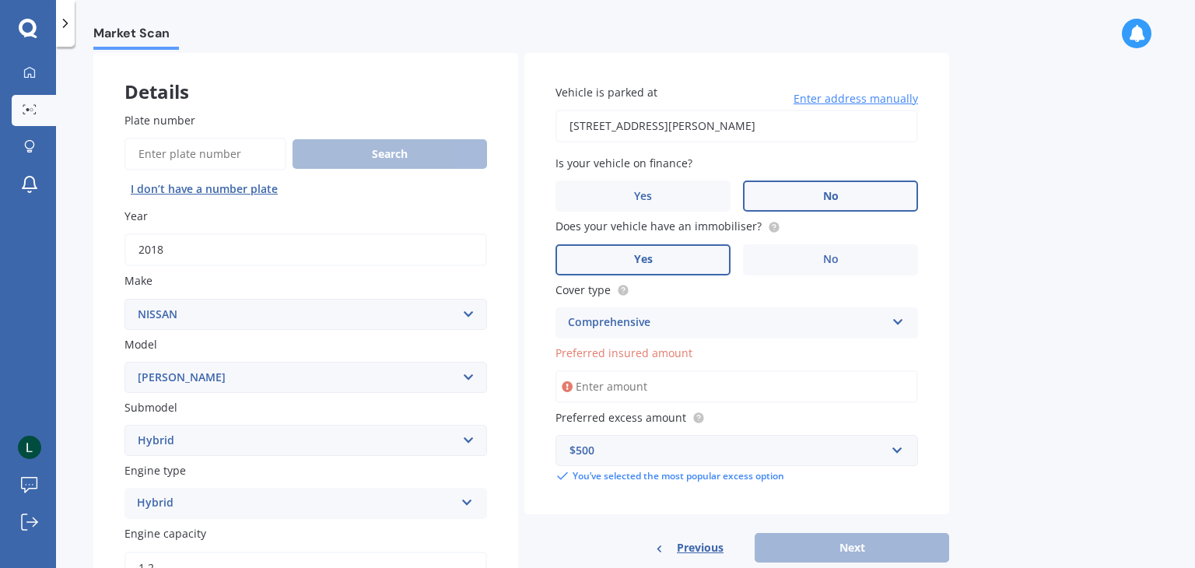
type input "$2"
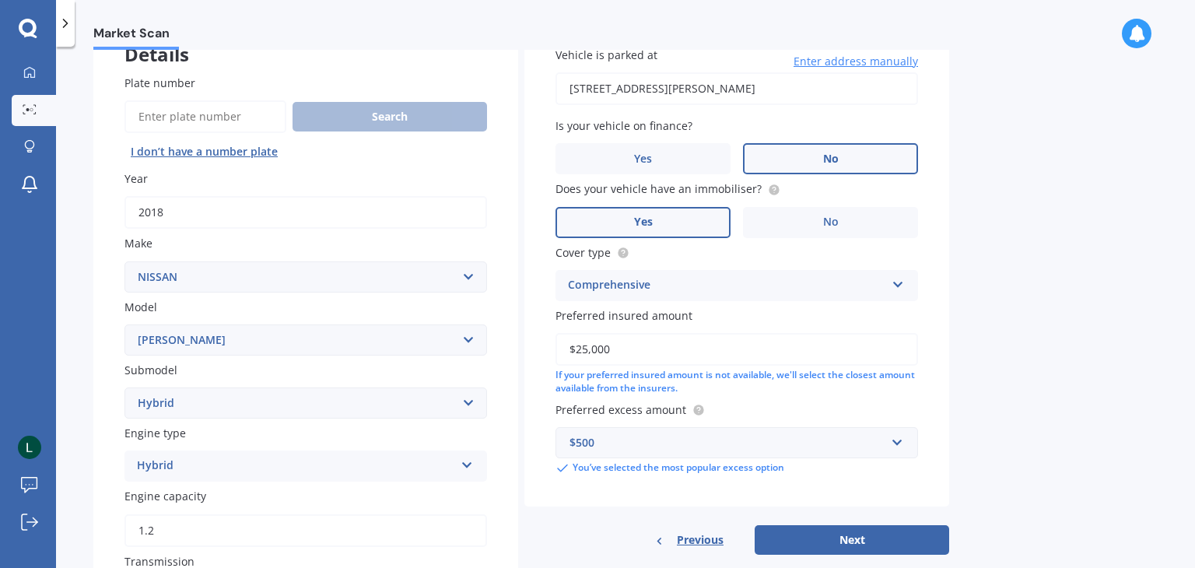
scroll to position [306, 0]
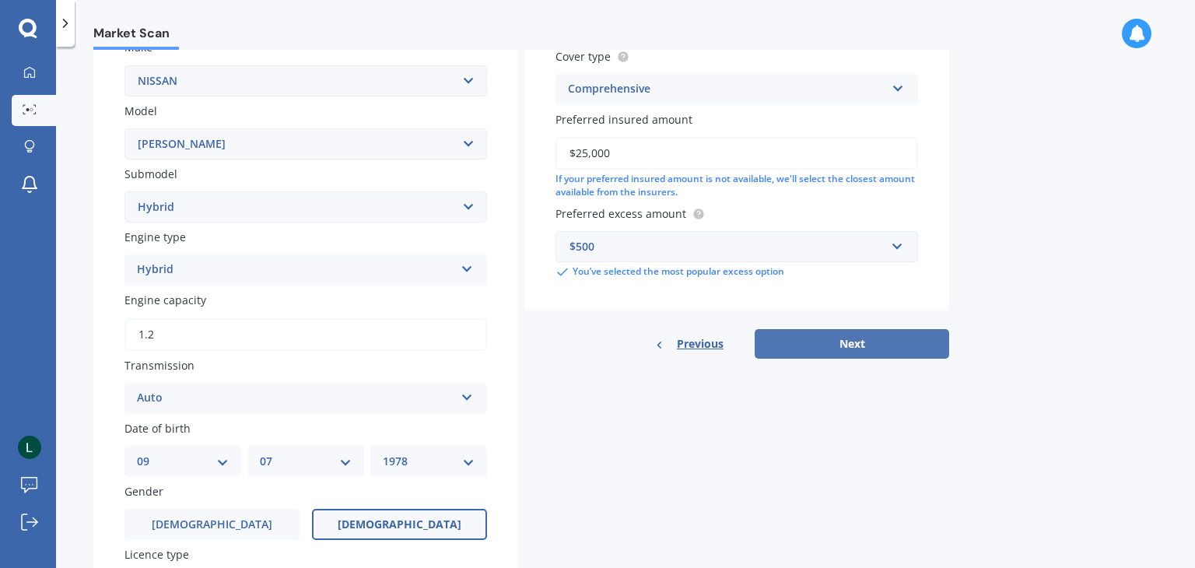
type input "$25,000"
click at [831, 336] on button "Next" at bounding box center [852, 344] width 195 height 30
select select "09"
select select "07"
select select "1978"
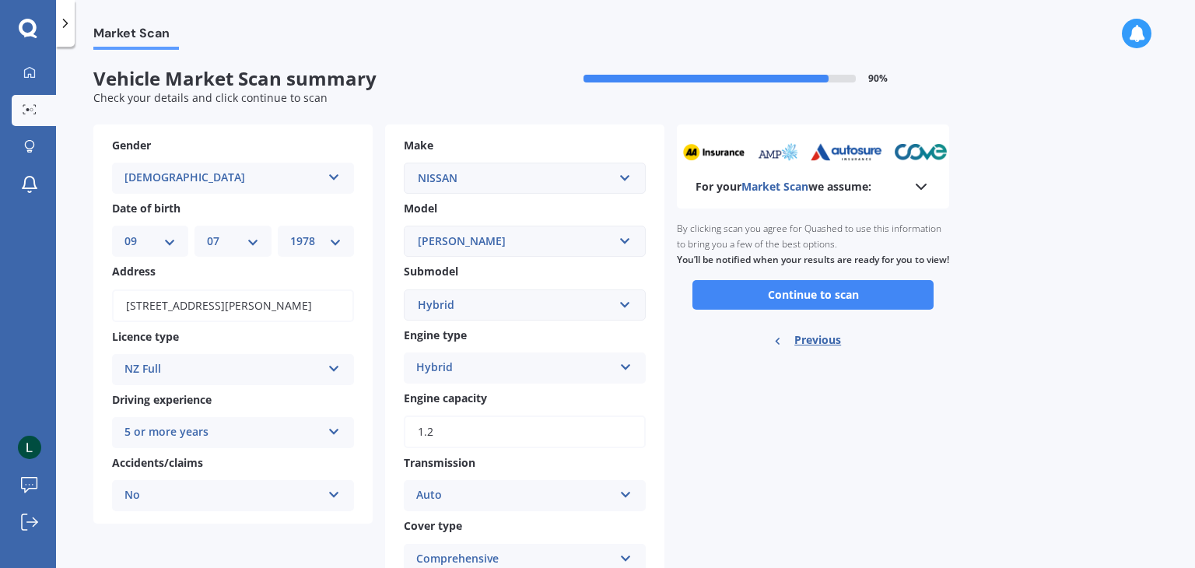
scroll to position [0, 0]
click at [776, 310] on button "Continue to scan" at bounding box center [813, 296] width 241 height 30
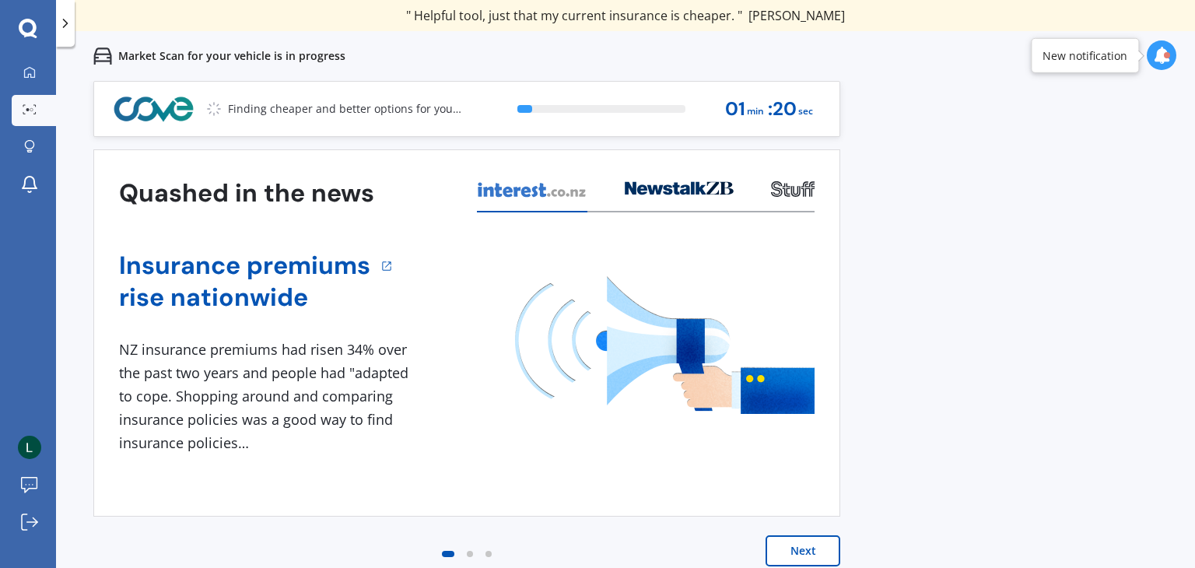
click at [812, 556] on button "Next" at bounding box center [803, 550] width 75 height 31
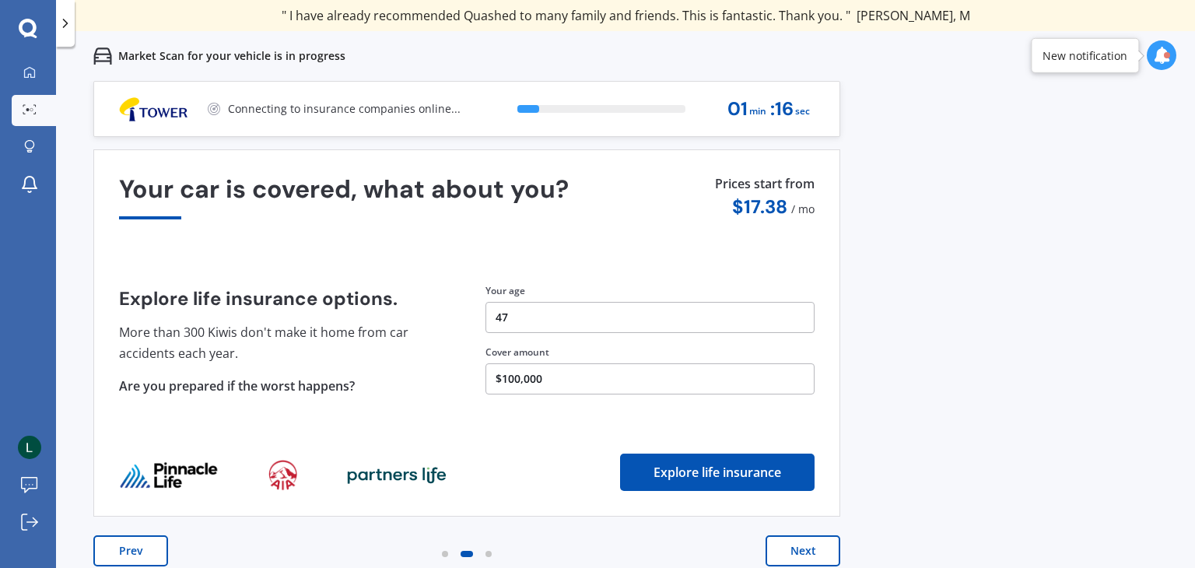
click at [138, 551] on button "Prev" at bounding box center [130, 550] width 75 height 31
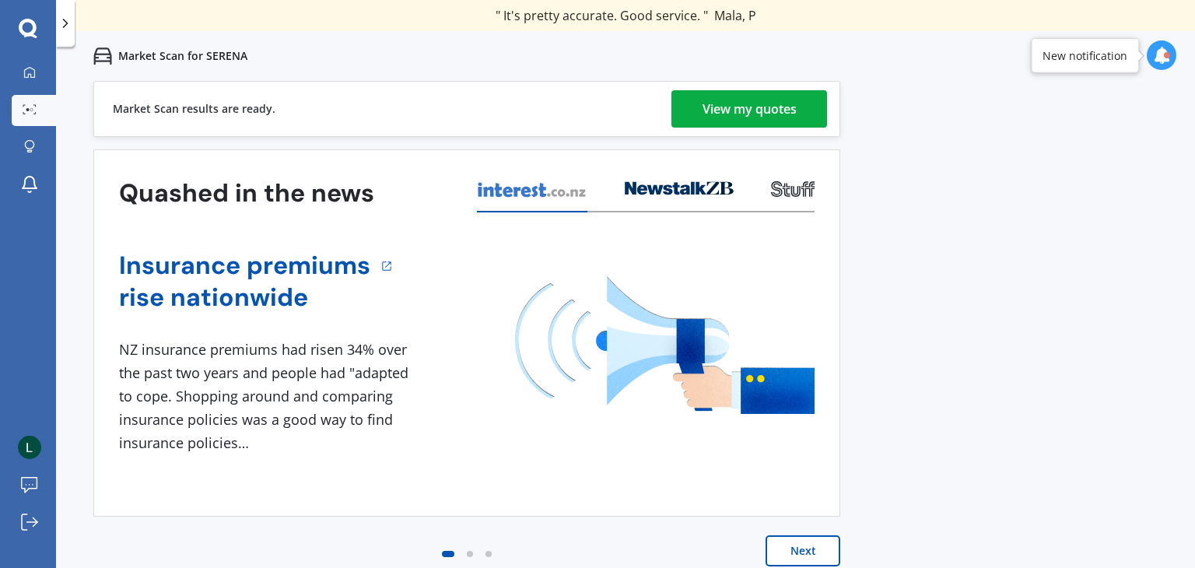
click at [707, 98] on div "View my quotes" at bounding box center [750, 108] width 94 height 37
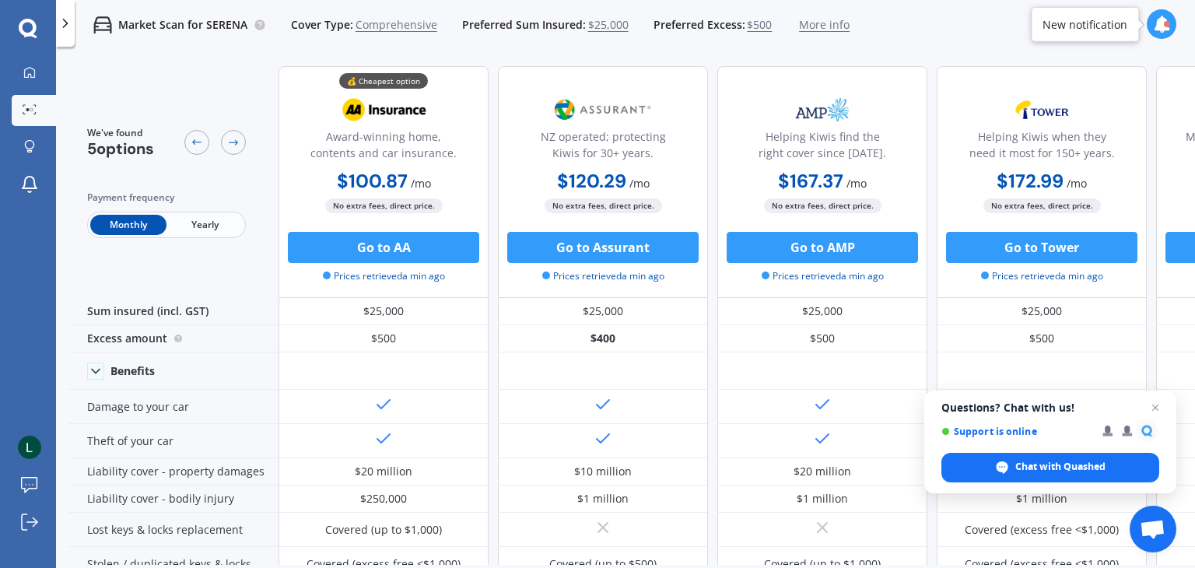
click at [197, 226] on span "Yearly" at bounding box center [205, 225] width 76 height 20
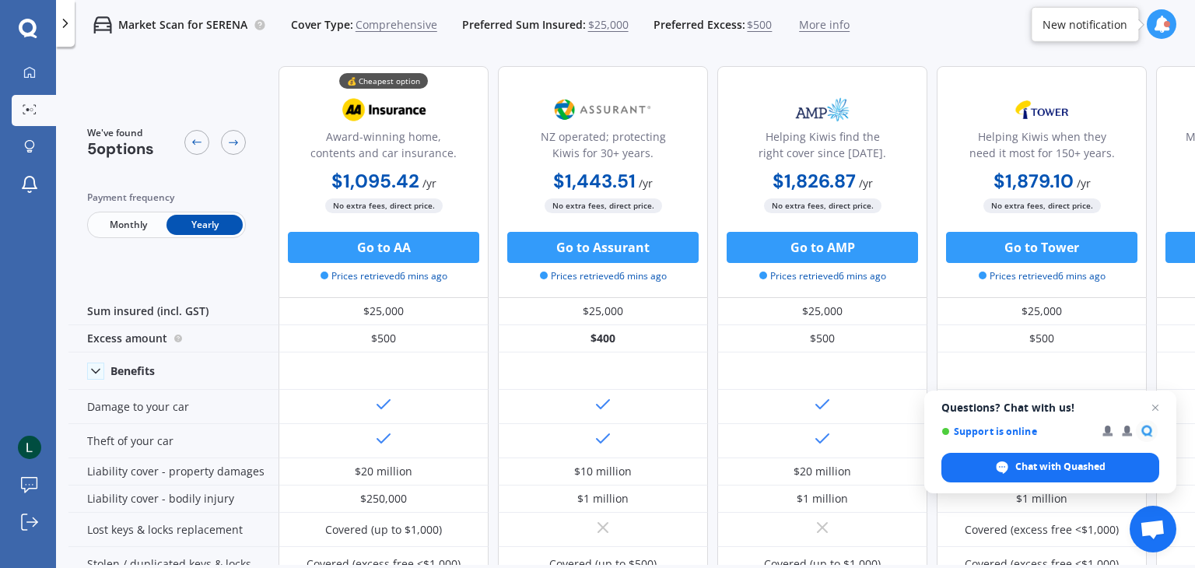
click at [138, 219] on span "Monthly" at bounding box center [128, 225] width 76 height 20
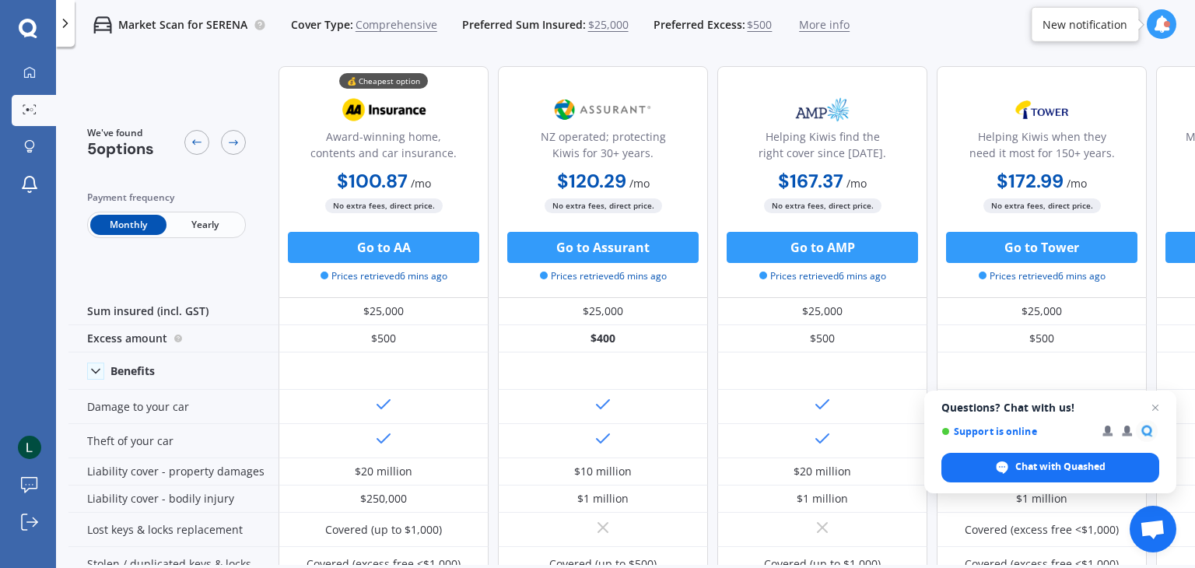
click at [218, 223] on span "Yearly" at bounding box center [205, 225] width 76 height 20
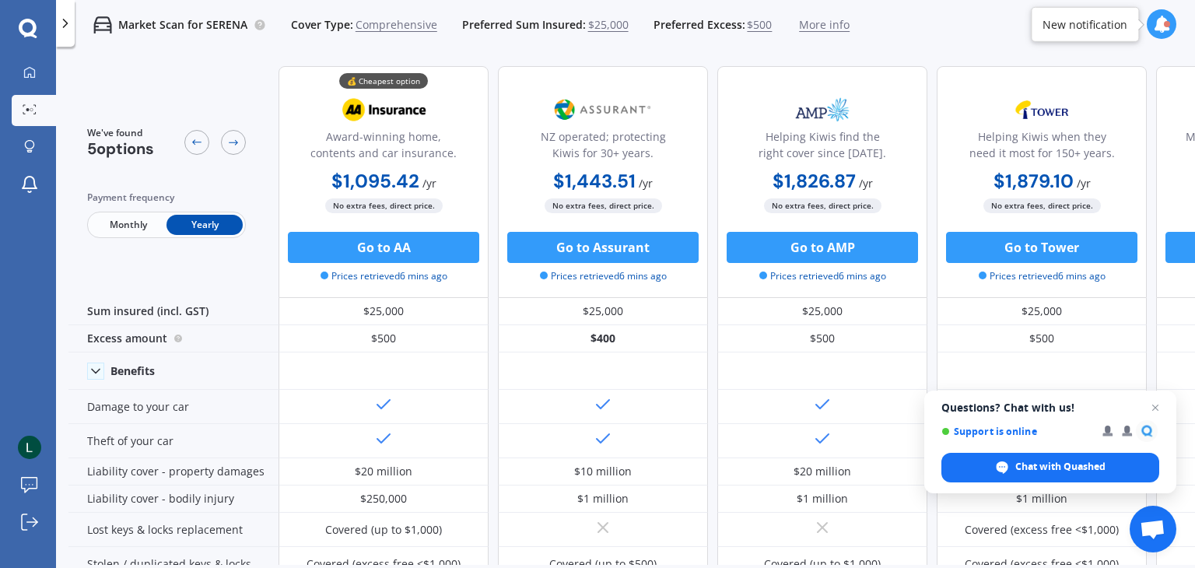
click at [132, 233] on span "Monthly" at bounding box center [128, 225] width 76 height 20
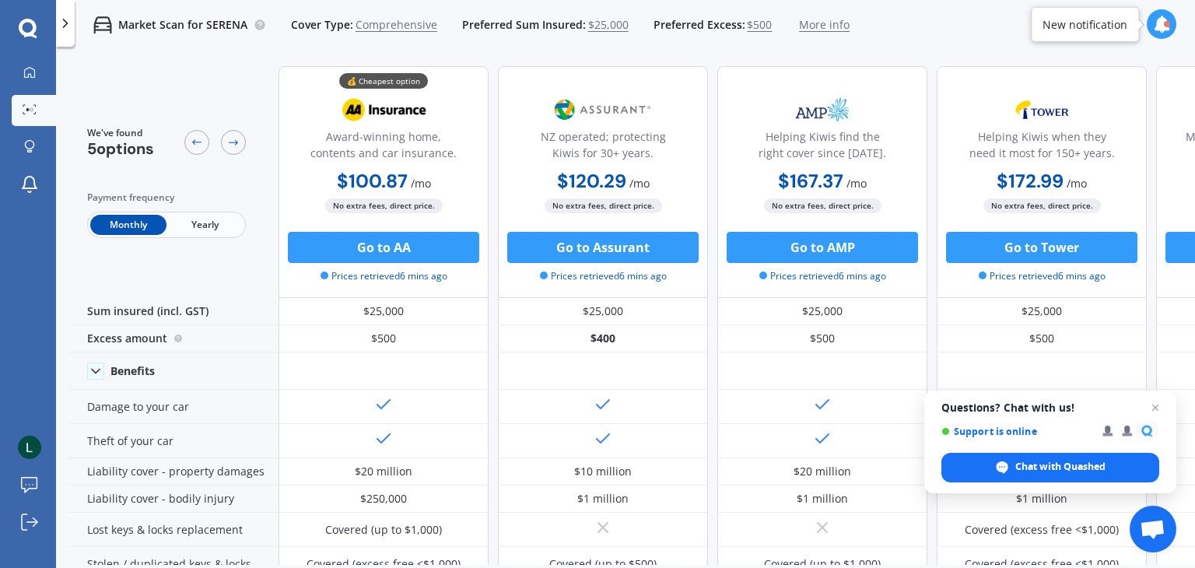
click at [202, 231] on span "Yearly" at bounding box center [205, 225] width 76 height 20
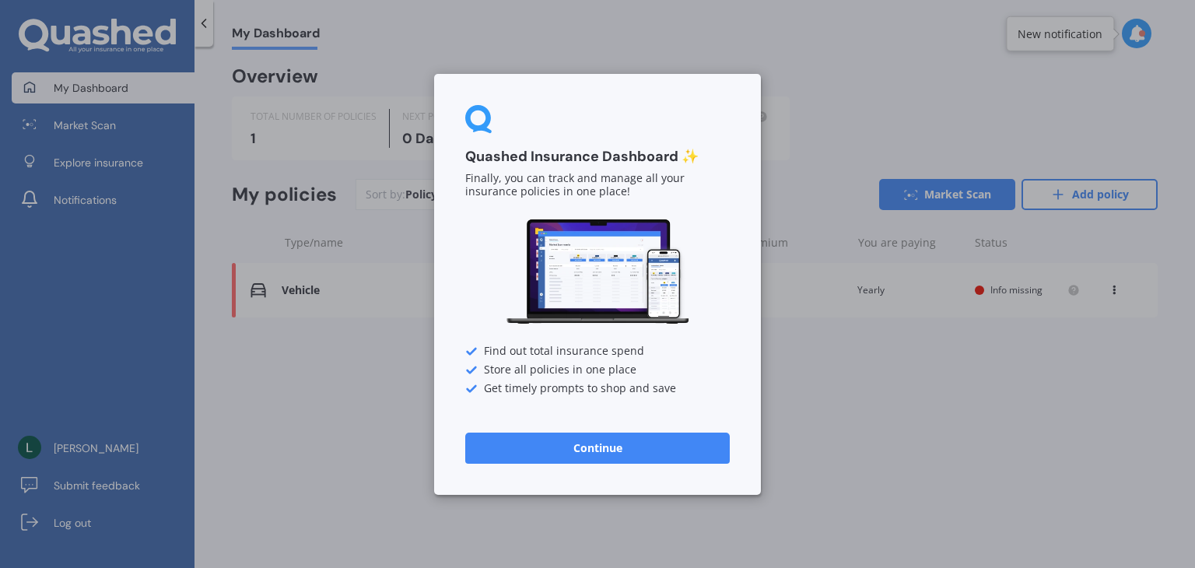
click at [600, 448] on button "Continue" at bounding box center [597, 447] width 265 height 31
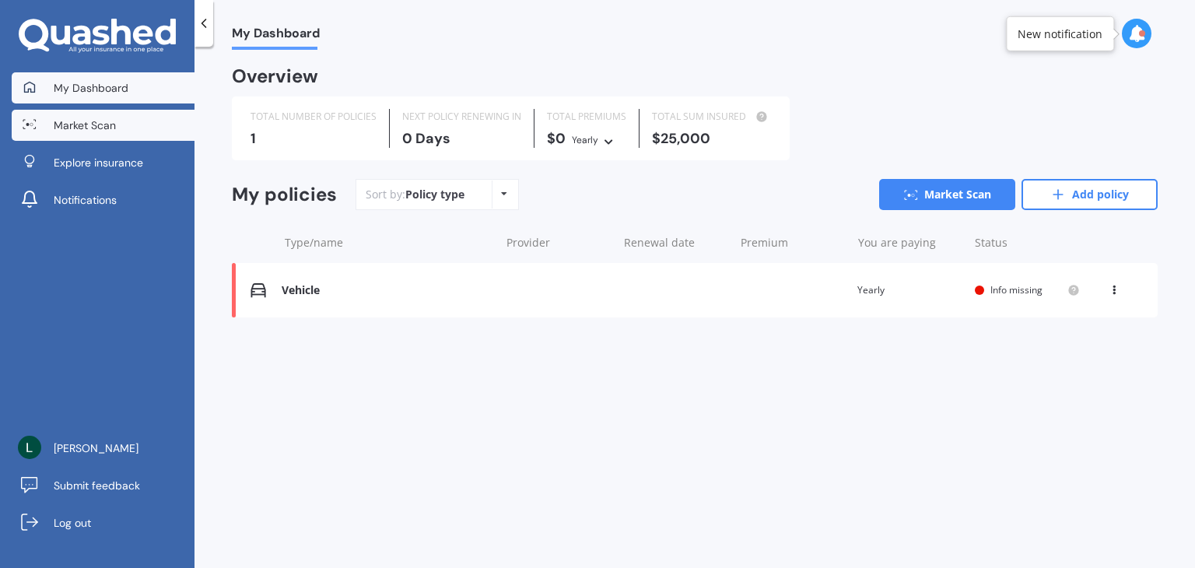
click at [96, 126] on span "Market Scan" at bounding box center [85, 125] width 62 height 16
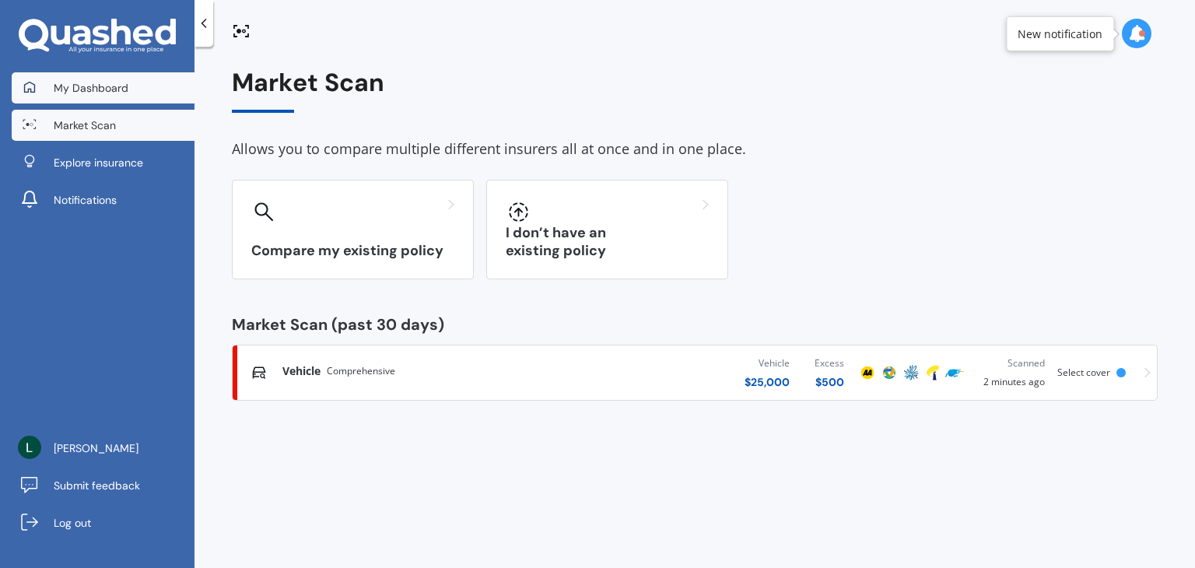
click at [102, 95] on link "My Dashboard" at bounding box center [103, 87] width 183 height 31
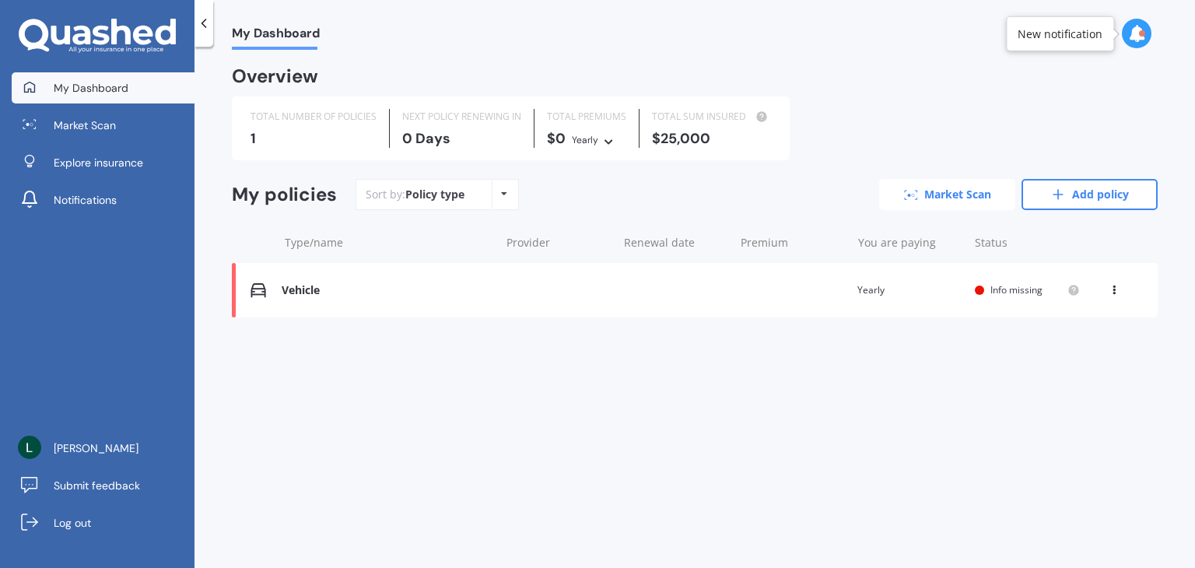
click at [938, 191] on link "Market Scan" at bounding box center [947, 194] width 136 height 31
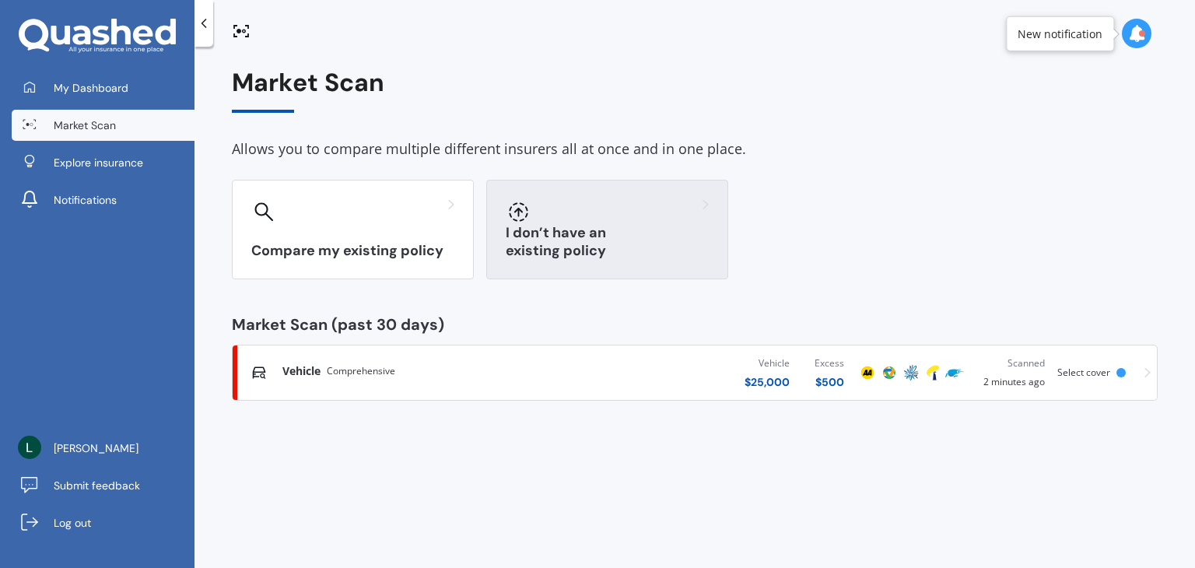
click at [553, 244] on h3 "I don’t have an existing policy" at bounding box center [607, 242] width 203 height 36
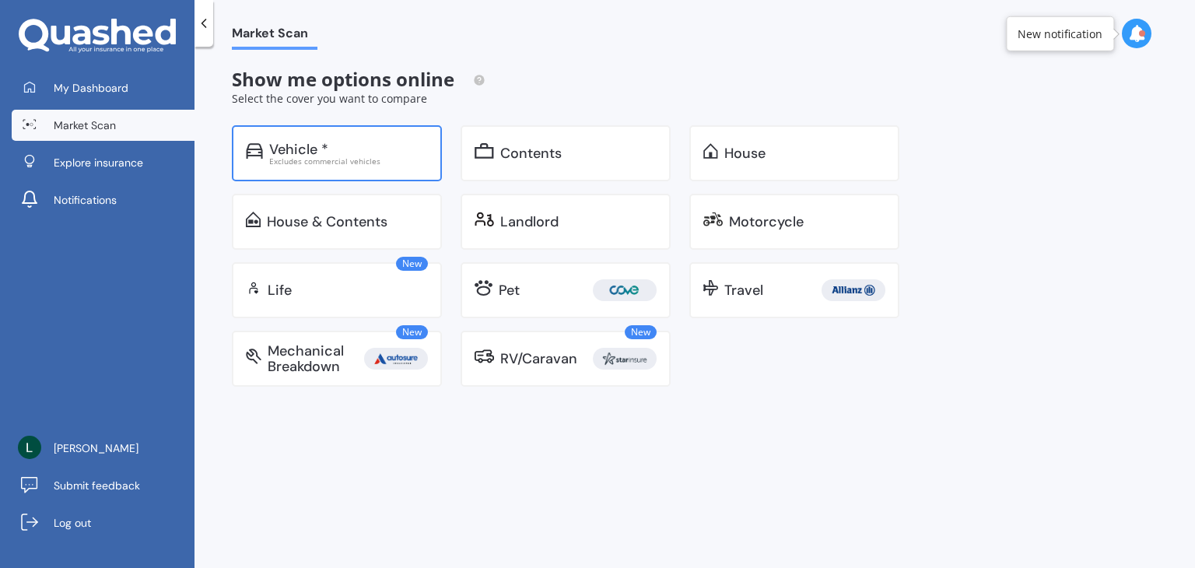
click at [313, 132] on div "Vehicle * Excludes commercial vehicles" at bounding box center [337, 153] width 210 height 56
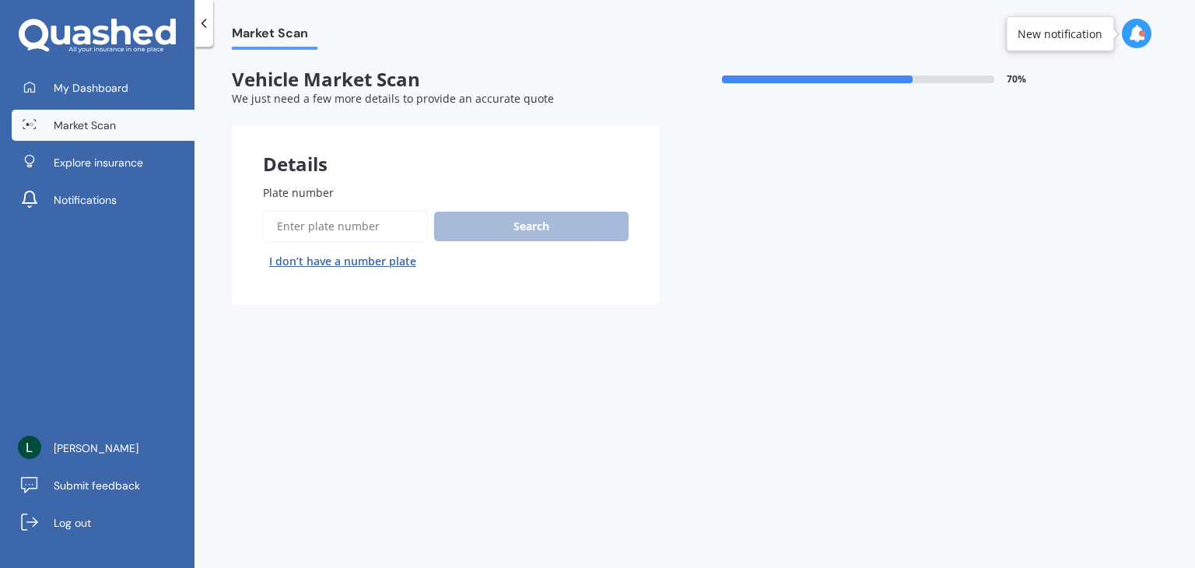
click at [352, 256] on button "I don’t have a number plate" at bounding box center [343, 261] width 160 height 25
select select "09"
select select "07"
select select "1978"
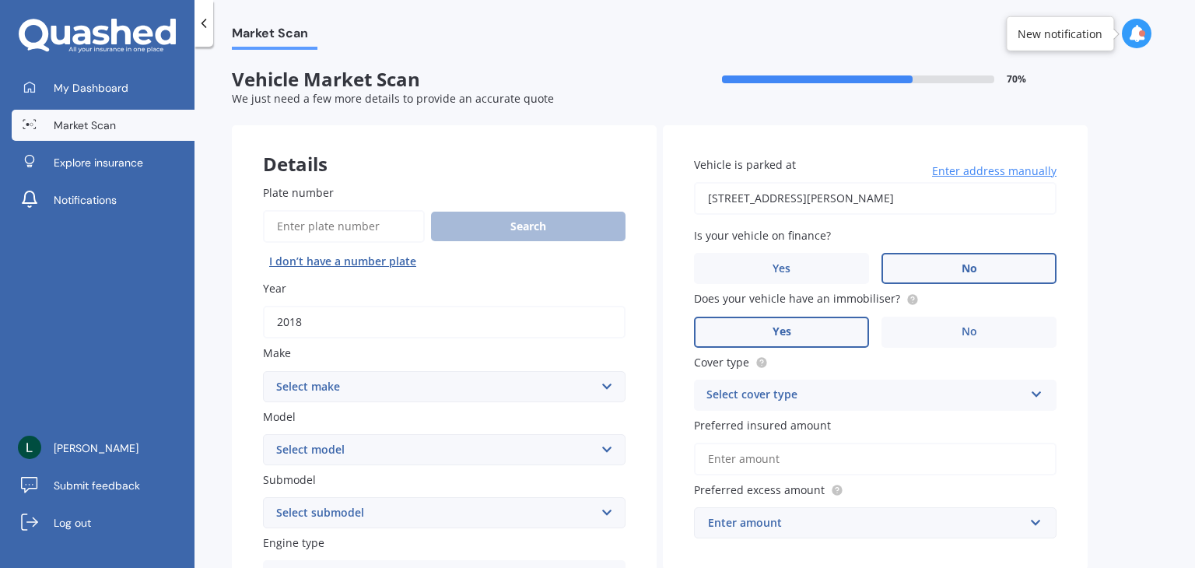
click at [366, 393] on select "Select make AC ALFA ROMEO ASTON MARTIN AUDI AUSTIN BEDFORD Bentley BMW BYD CADI…" at bounding box center [444, 386] width 363 height 31
select select "TOYOTA"
click at [263, 371] on select "Select make AC ALFA ROMEO ASTON MARTIN AUDI AUSTIN BEDFORD Bentley BMW BYD CADI…" at bounding box center [444, 386] width 363 height 31
click at [271, 464] on select "Select model 4 Runner 86 Allex Allion Alphard Altezza Aqua Aristo Aurion Auris …" at bounding box center [444, 449] width 363 height 31
select select "SIENTA"
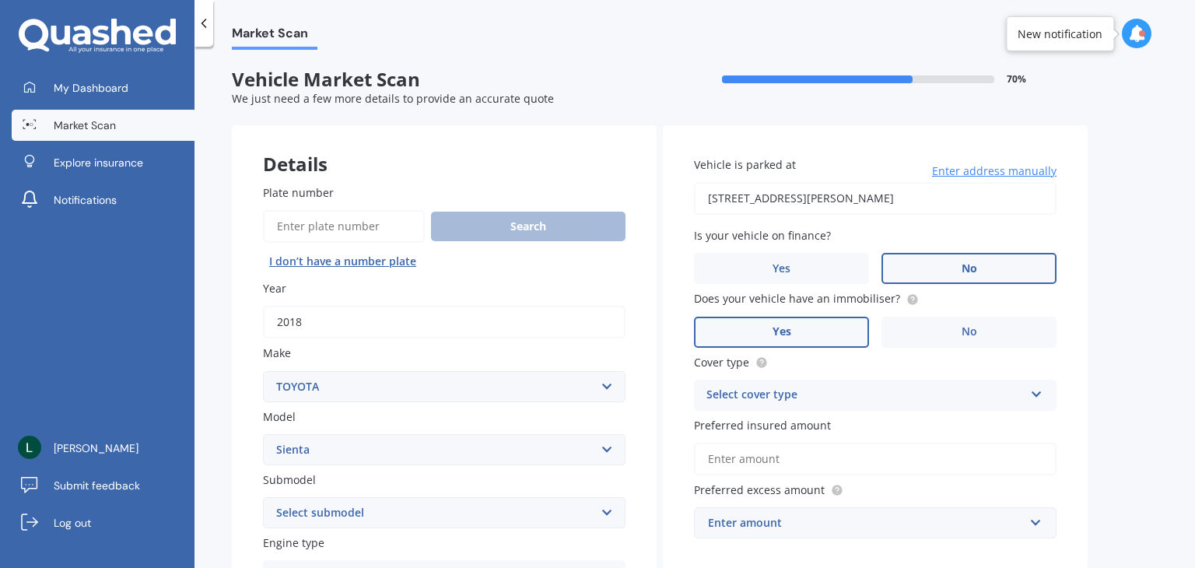
click at [263, 434] on select "Select model 4 Runner 86 Allex Allion Alphard Altezza Aqua Aristo Aurion Auris …" at bounding box center [444, 449] width 363 height 31
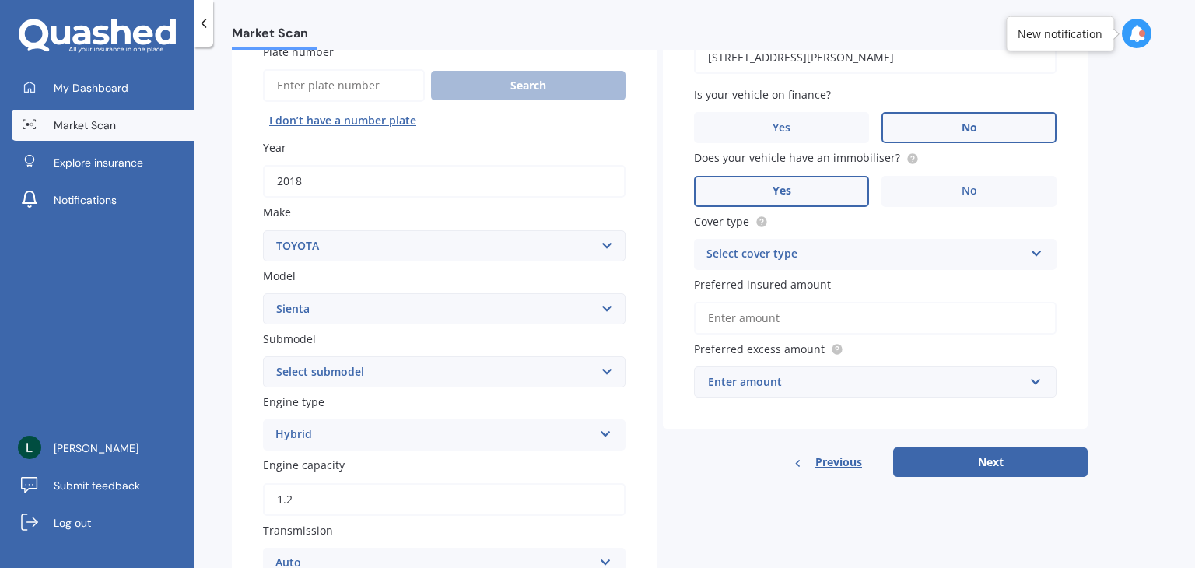
scroll to position [156, 0]
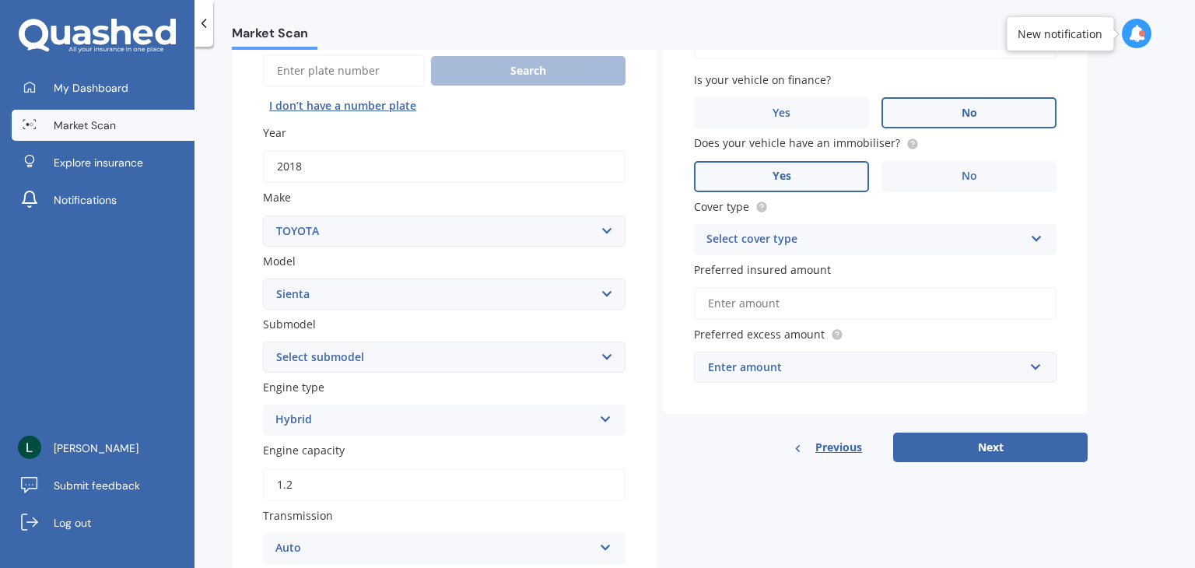
click at [324, 363] on select "Select submodel (All)" at bounding box center [444, 357] width 363 height 31
select select "(ALL)"
click at [263, 342] on select "Select submodel (All)" at bounding box center [444, 357] width 363 height 31
click at [305, 419] on div "Hybrid" at bounding box center [433, 420] width 317 height 19
click at [387, 392] on label "Engine type" at bounding box center [441, 387] width 356 height 16
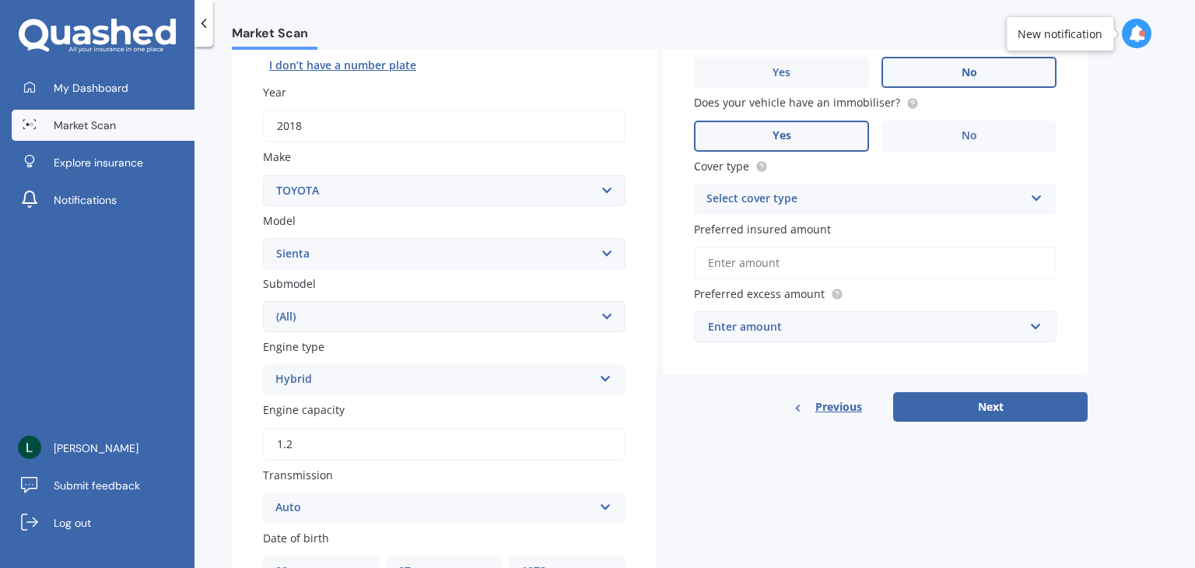
scroll to position [311, 0]
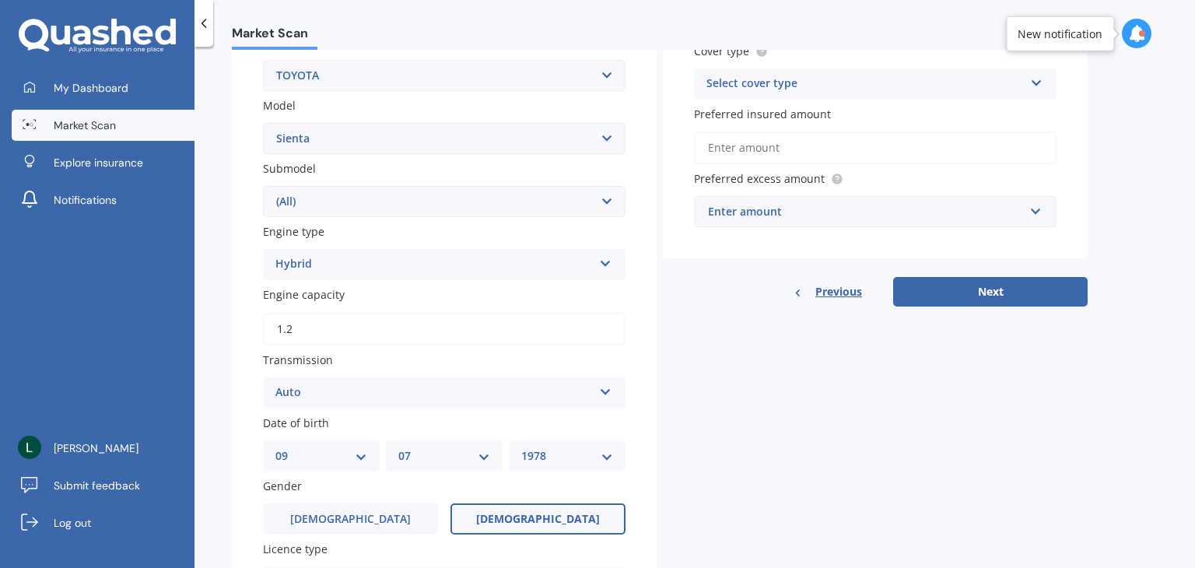
click at [374, 333] on input "1.2" at bounding box center [444, 329] width 363 height 33
type input "1.5"
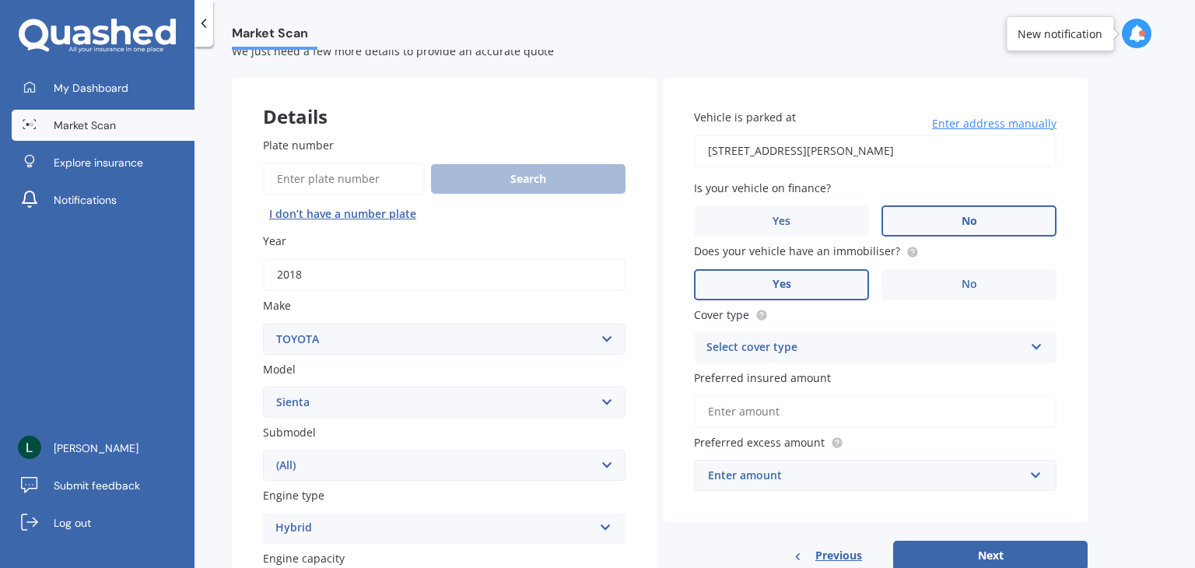
scroll to position [0, 0]
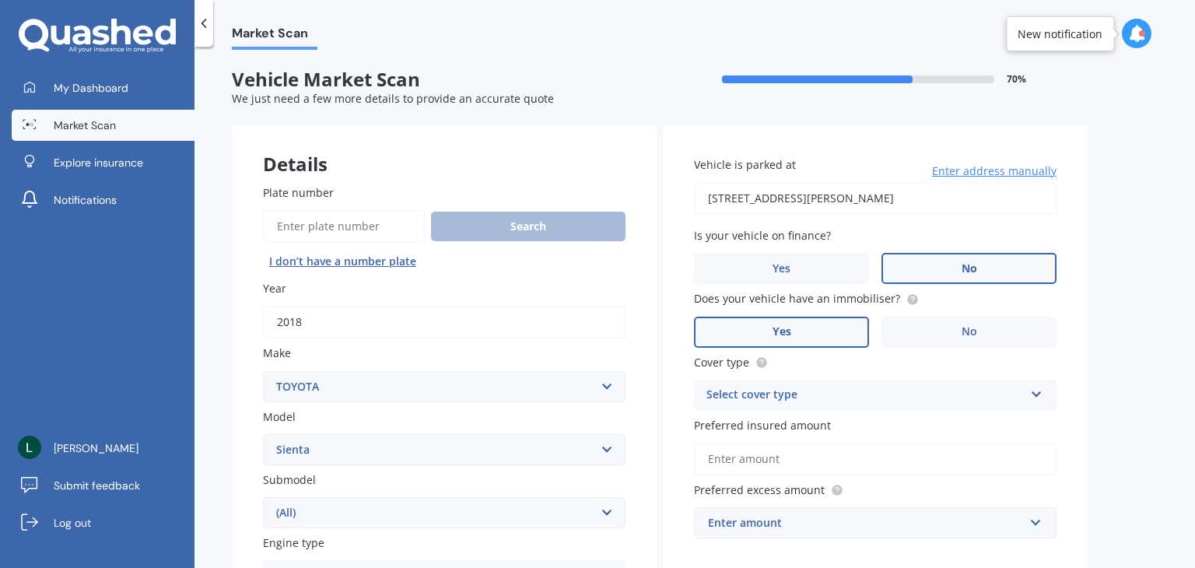
click at [810, 391] on div "Select cover type" at bounding box center [865, 395] width 317 height 19
click at [798, 424] on div "Comprehensive" at bounding box center [875, 426] width 361 height 28
click at [795, 461] on input "Preferred insured amount" at bounding box center [875, 459] width 363 height 33
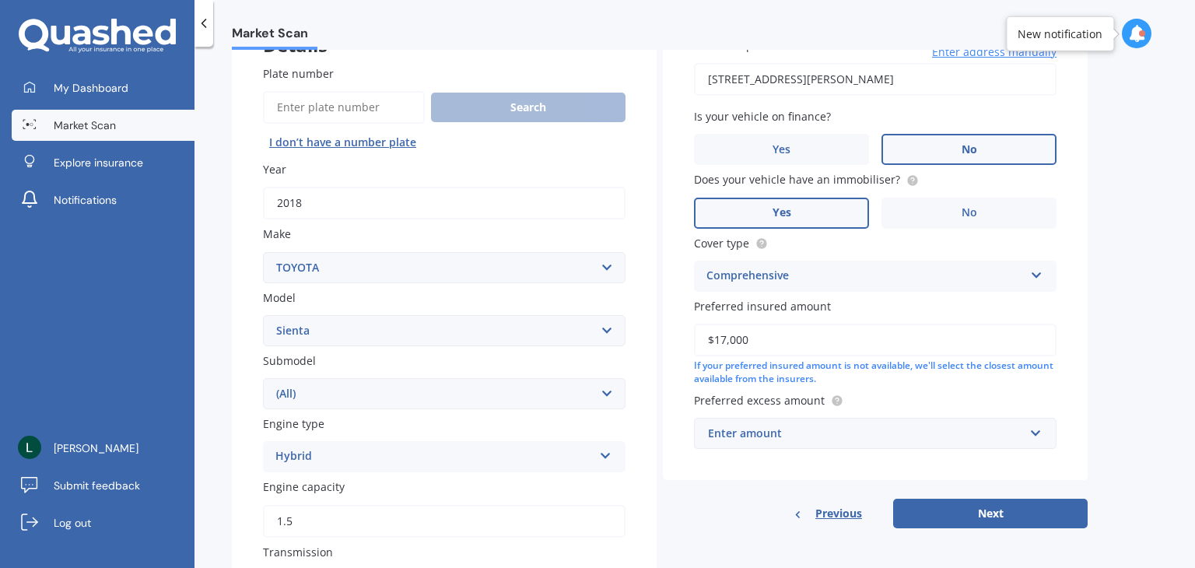
scroll to position [233, 0]
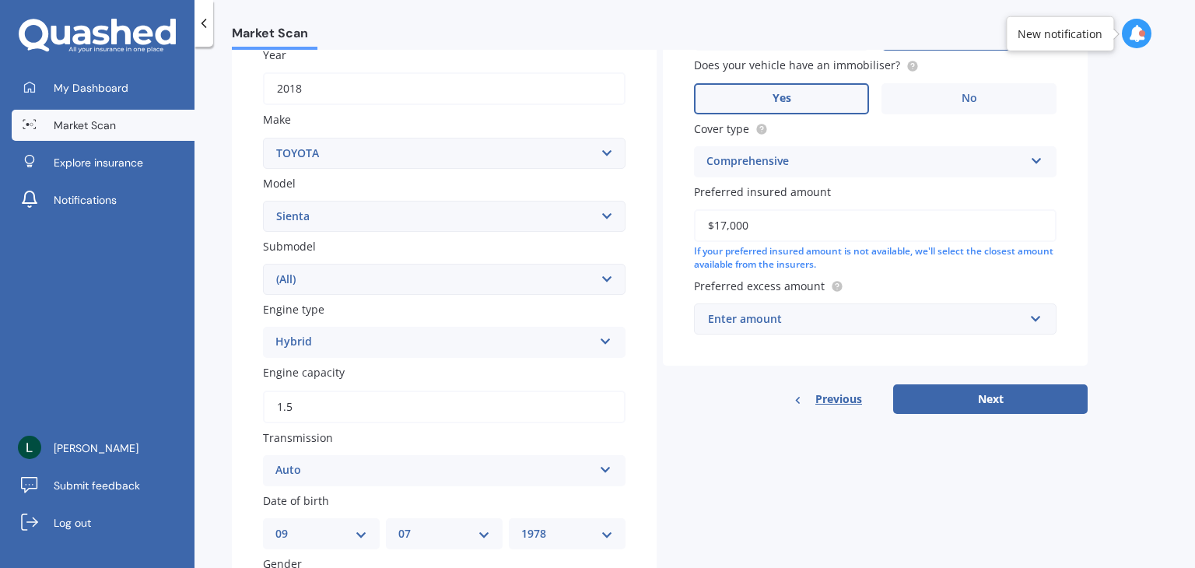
type input "$17,000"
click at [728, 319] on div "Enter amount" at bounding box center [866, 318] width 316 height 17
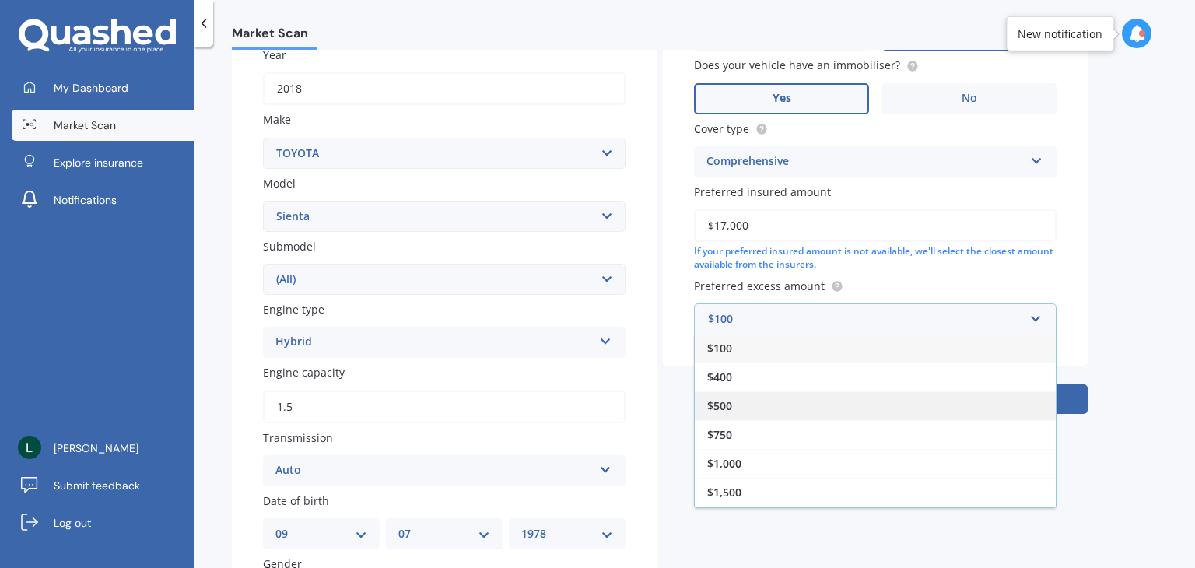
click at [735, 414] on div "$500" at bounding box center [875, 405] width 361 height 29
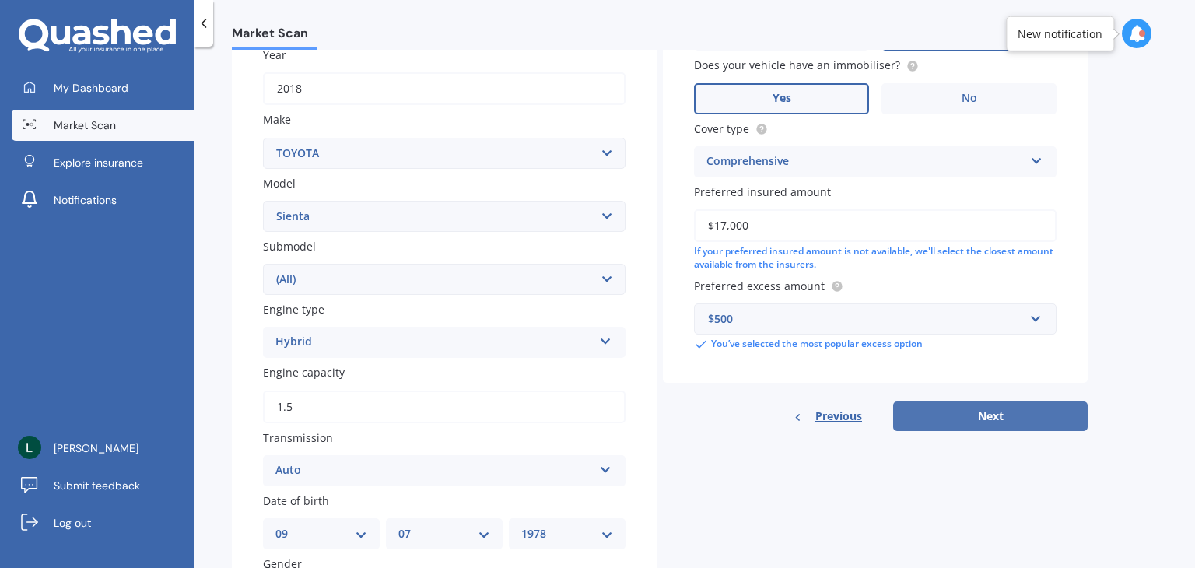
click at [978, 420] on button "Next" at bounding box center [990, 417] width 195 height 30
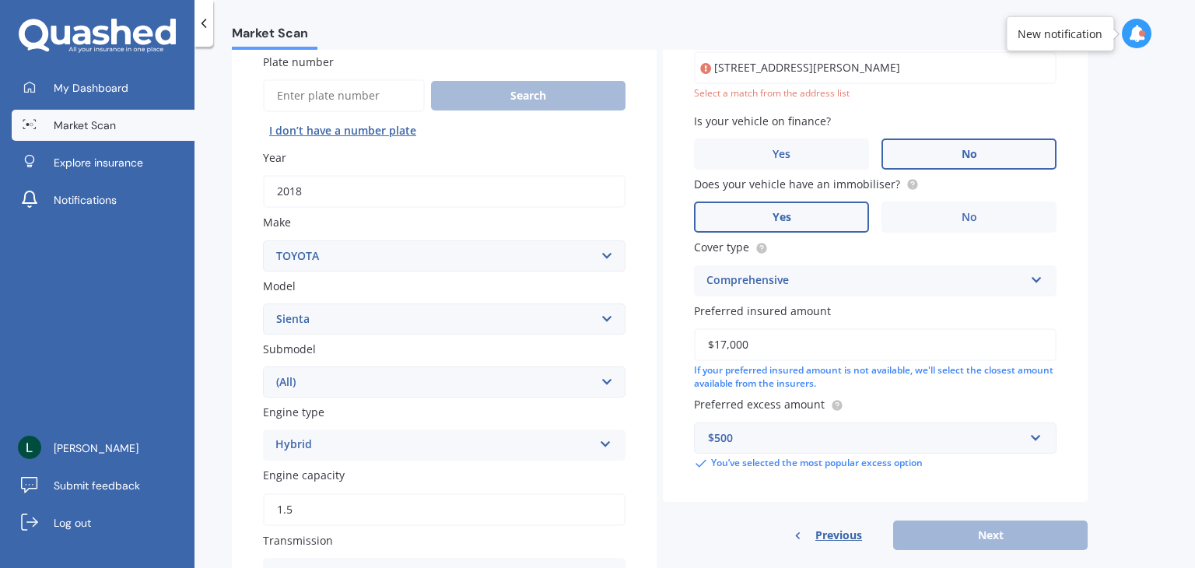
scroll to position [106, 0]
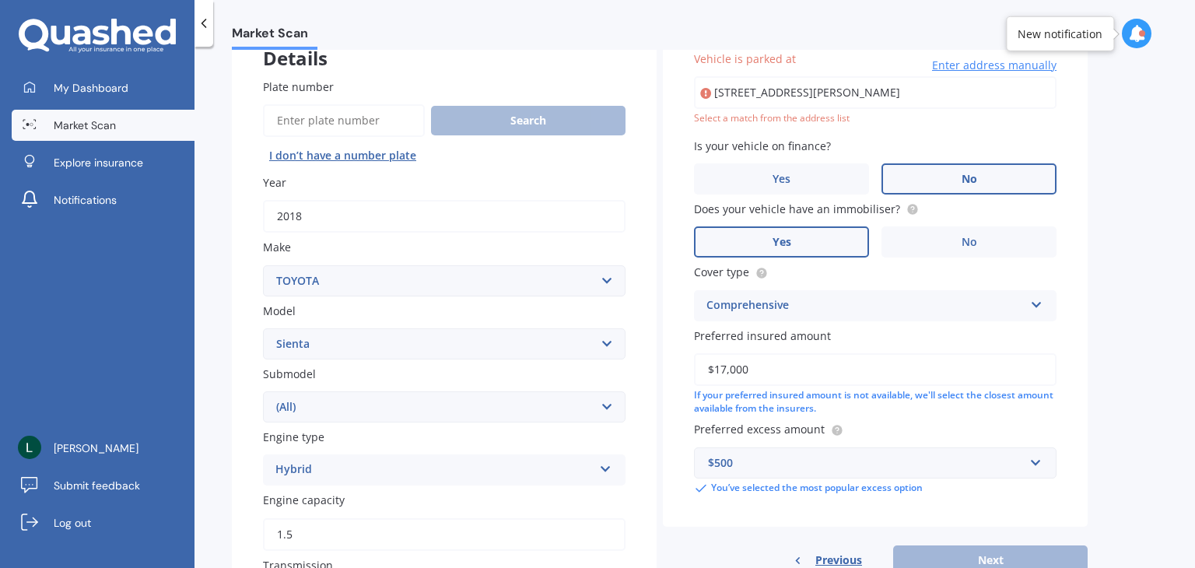
type input "2 Chester Avenue, Westmere, Auckland 1022"
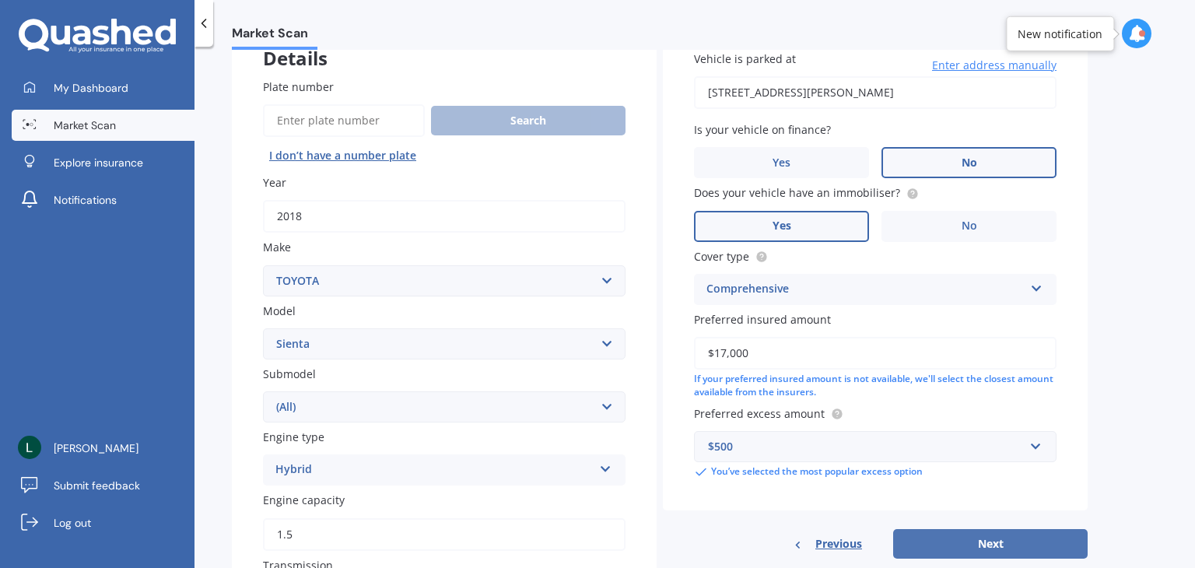
click at [962, 542] on button "Next" at bounding box center [990, 544] width 195 height 30
select select "09"
select select "07"
select select "1978"
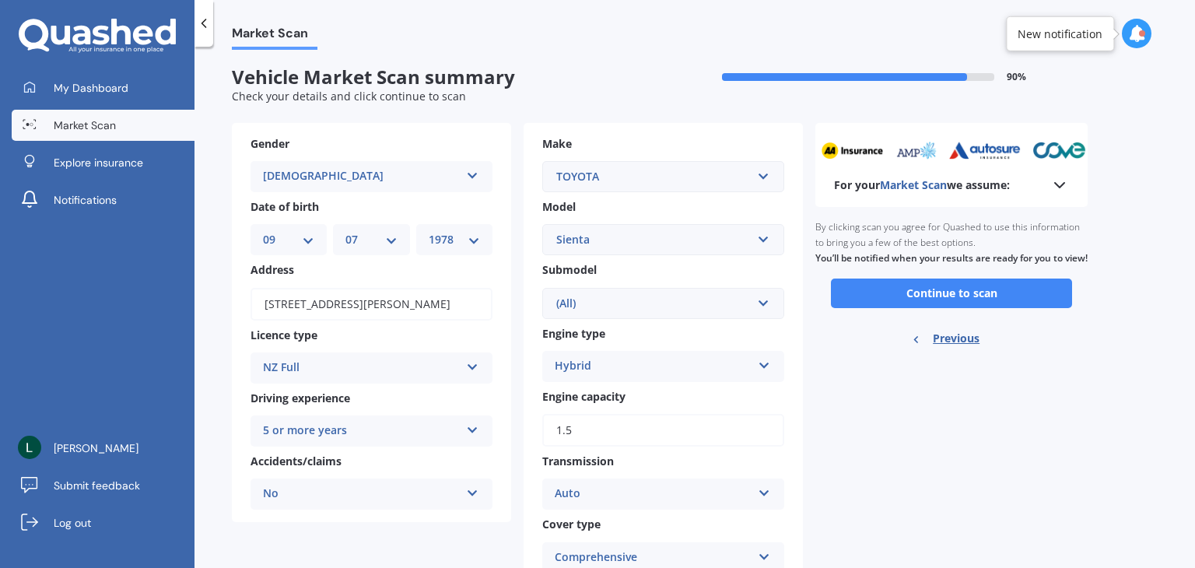
scroll to position [0, 0]
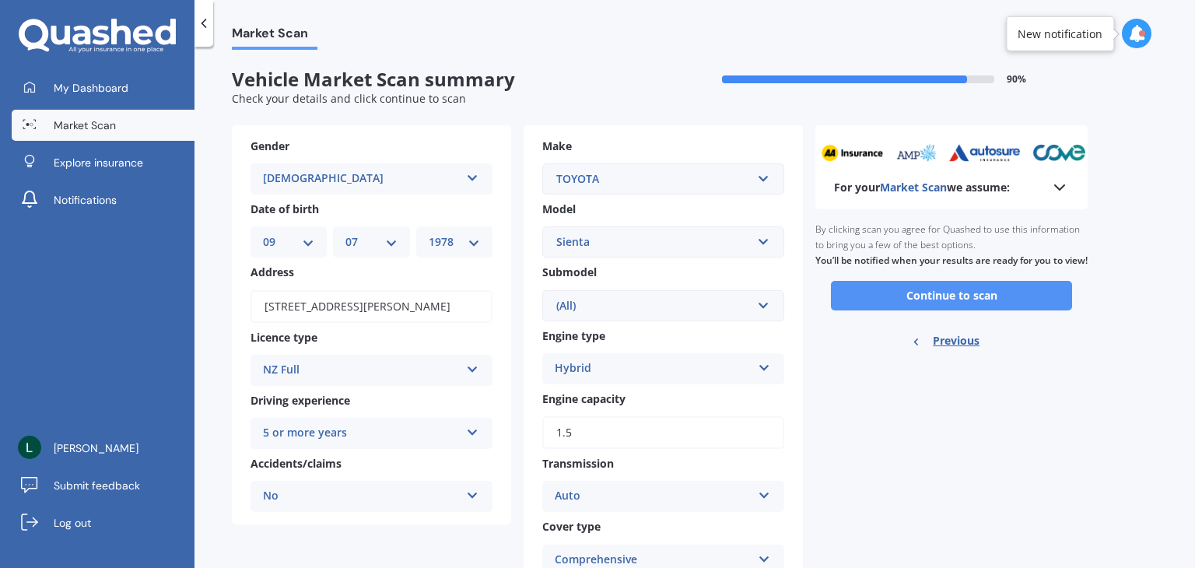
click at [924, 310] on button "Continue to scan" at bounding box center [951, 296] width 241 height 30
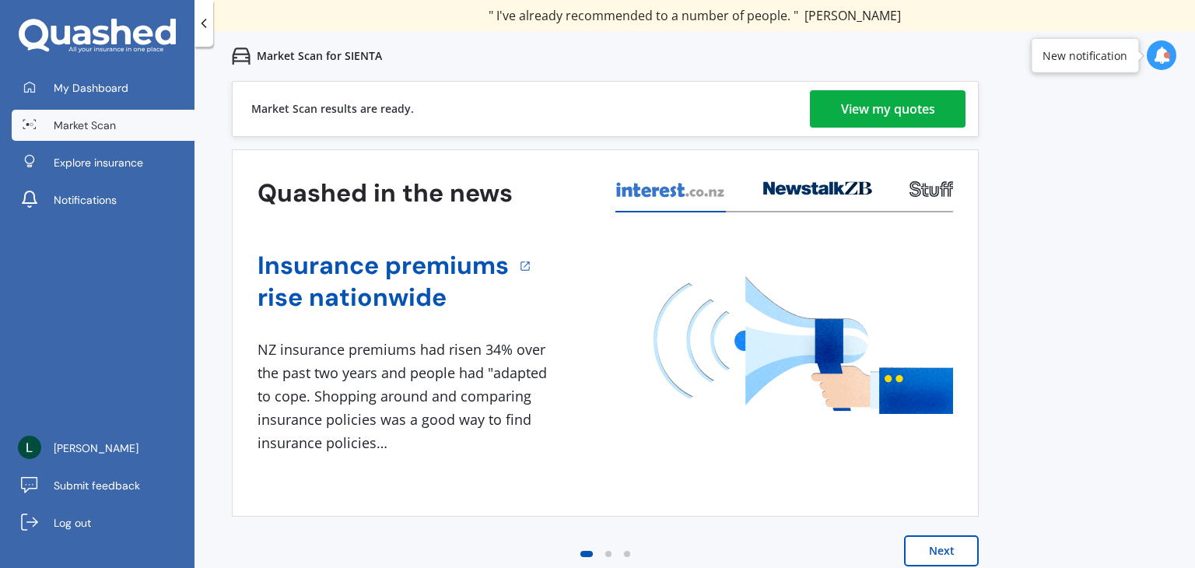
click at [943, 107] on link "View my quotes" at bounding box center [888, 108] width 156 height 37
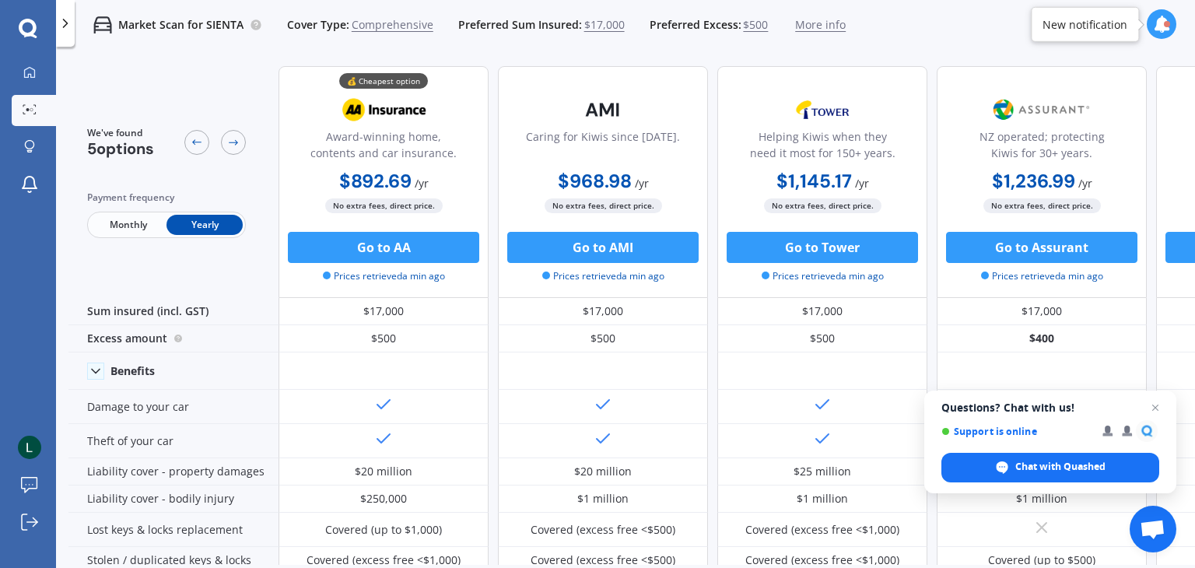
click at [118, 219] on span "Monthly" at bounding box center [128, 225] width 76 height 20
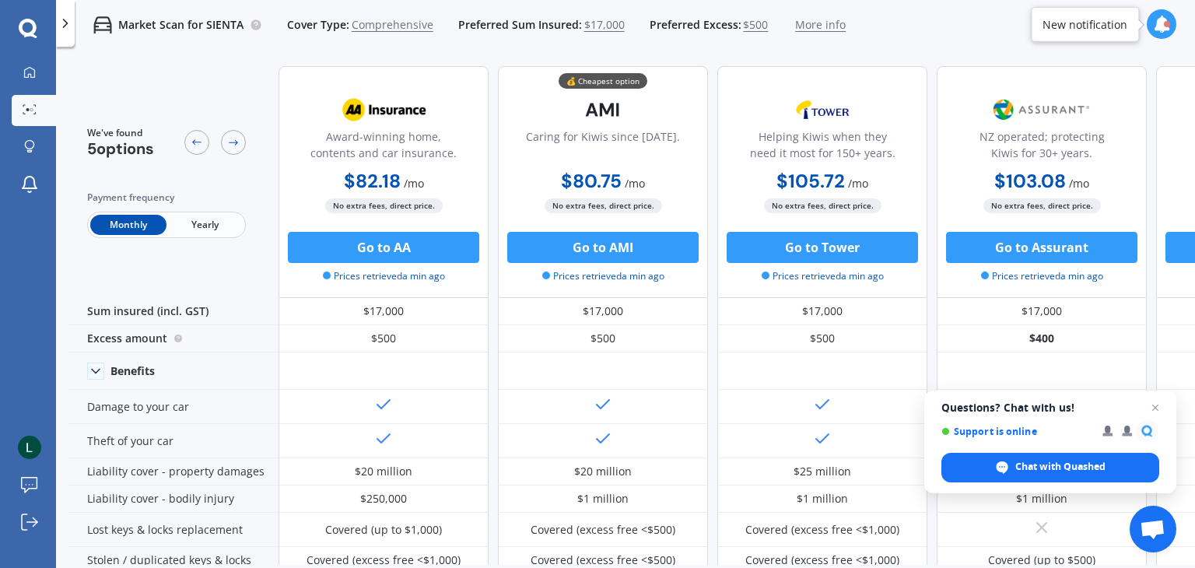
click at [170, 218] on span "Yearly" at bounding box center [205, 225] width 76 height 20
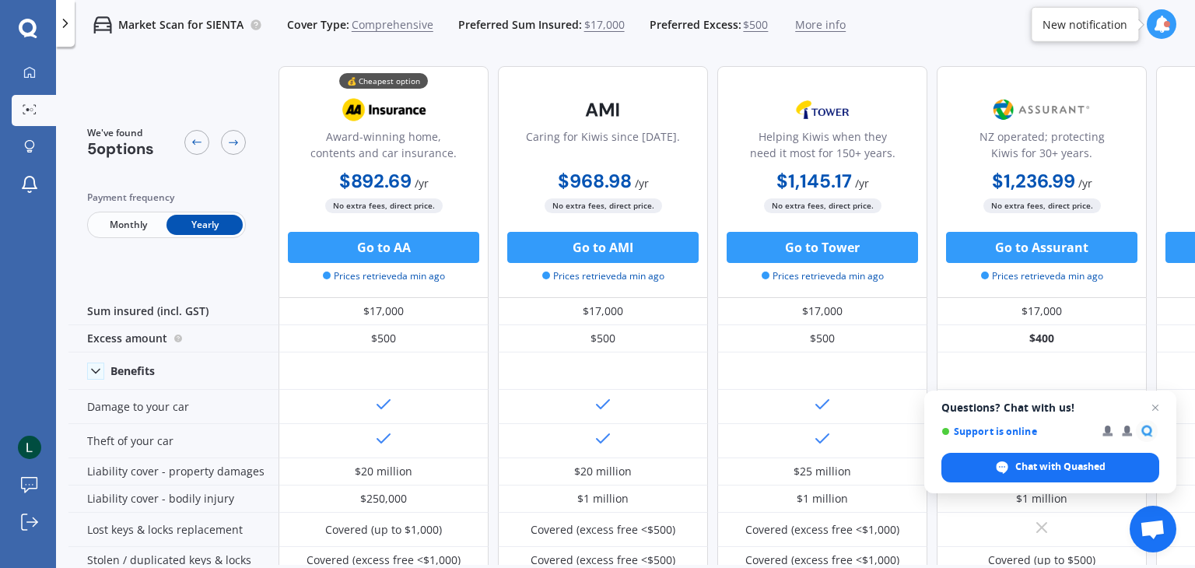
click at [121, 222] on span "Monthly" at bounding box center [128, 225] width 76 height 20
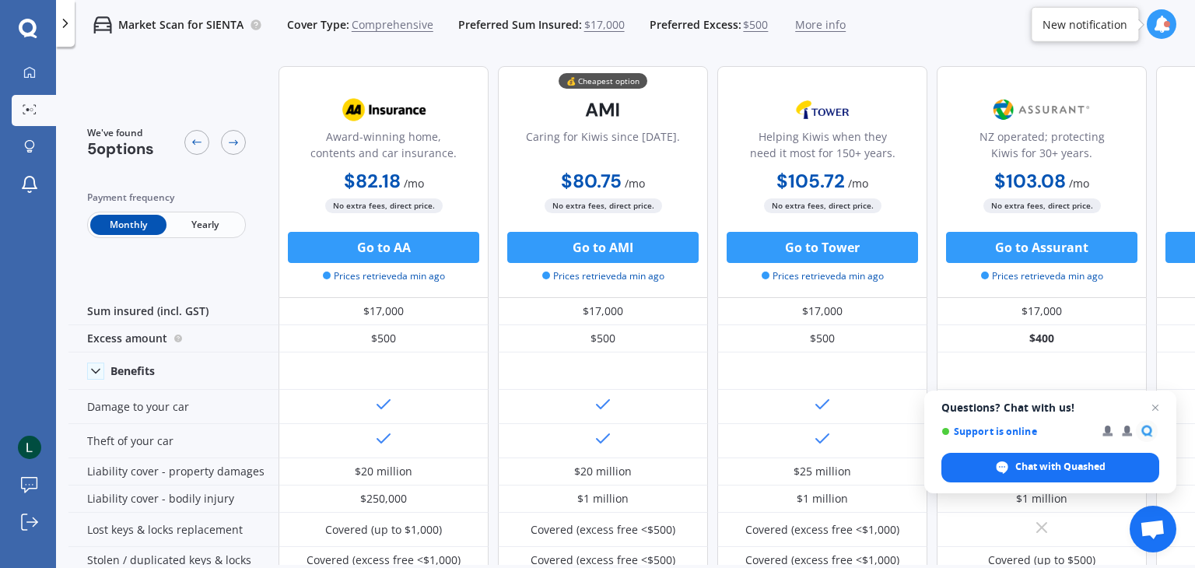
click at [153, 218] on span "Monthly" at bounding box center [128, 225] width 76 height 20
click at [177, 224] on span "Yearly" at bounding box center [205, 225] width 76 height 20
